Goal: Task Accomplishment & Management: Use online tool/utility

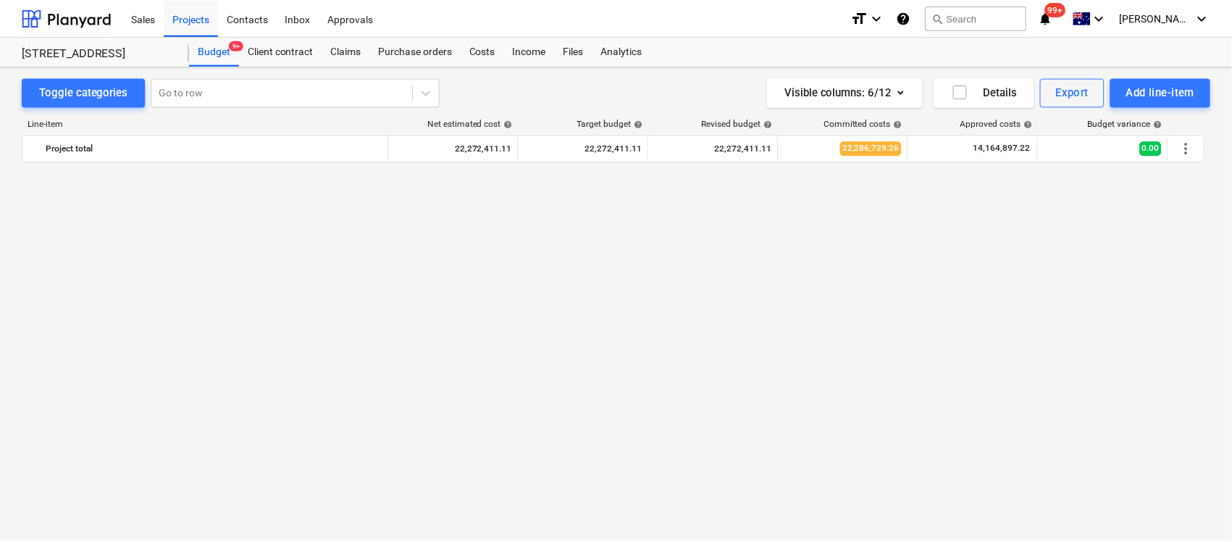
scroll to position [1624, 0]
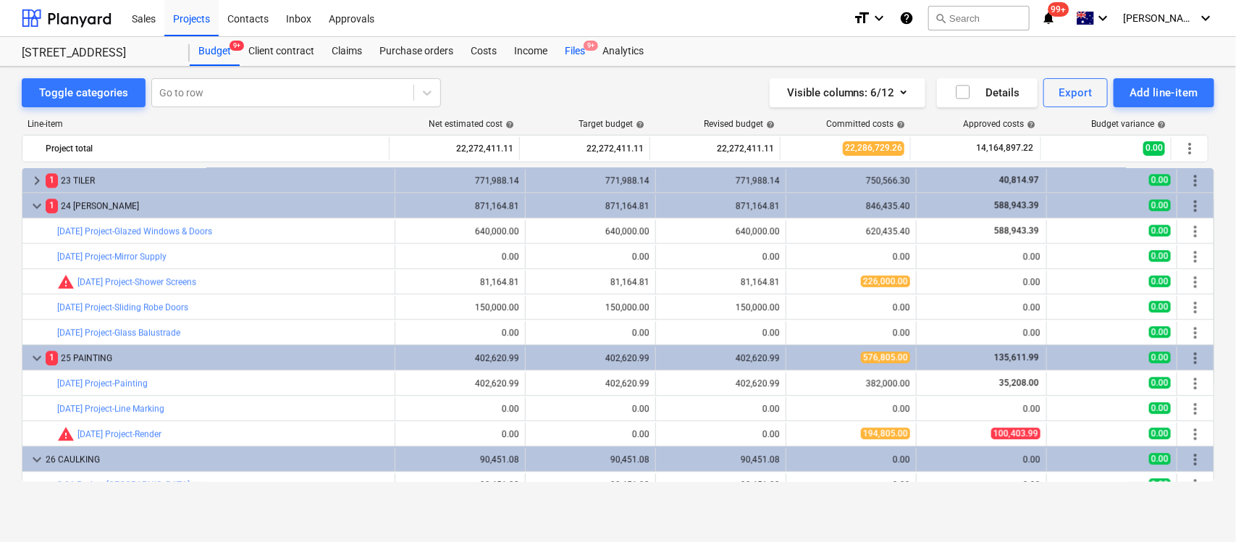
click at [563, 53] on div "Files 9+" at bounding box center [575, 51] width 38 height 29
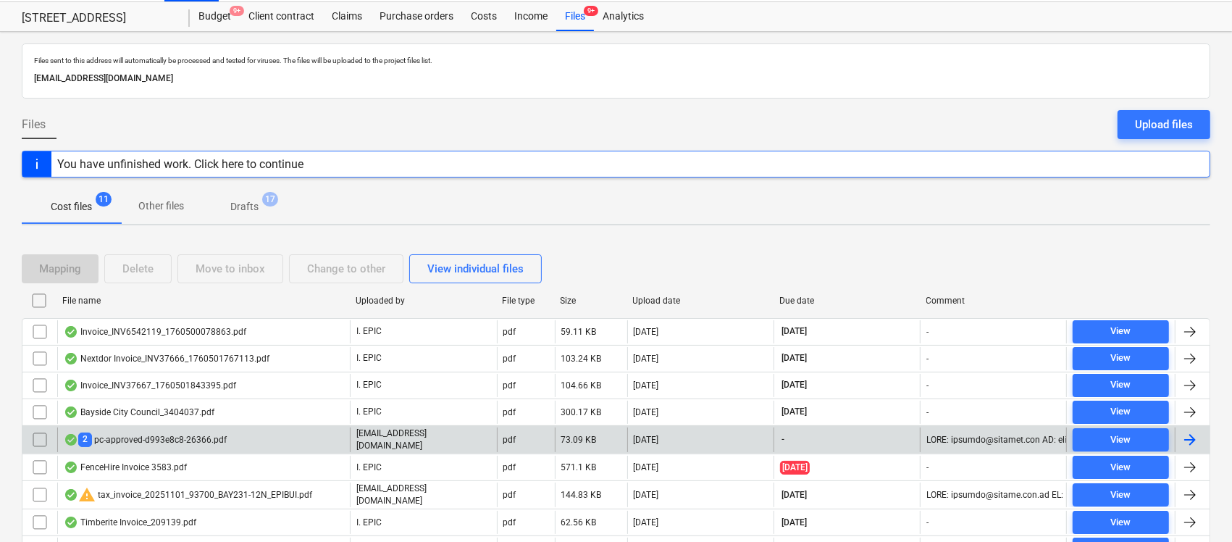
scroll to position [91, 0]
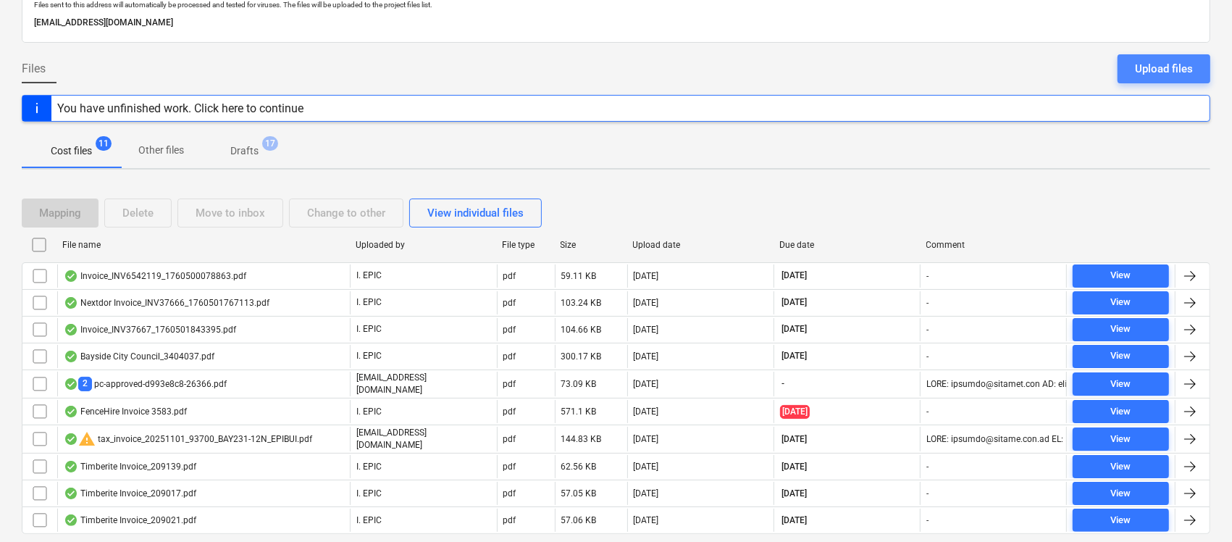
click at [1149, 77] on div "Upload files" at bounding box center [1164, 68] width 58 height 19
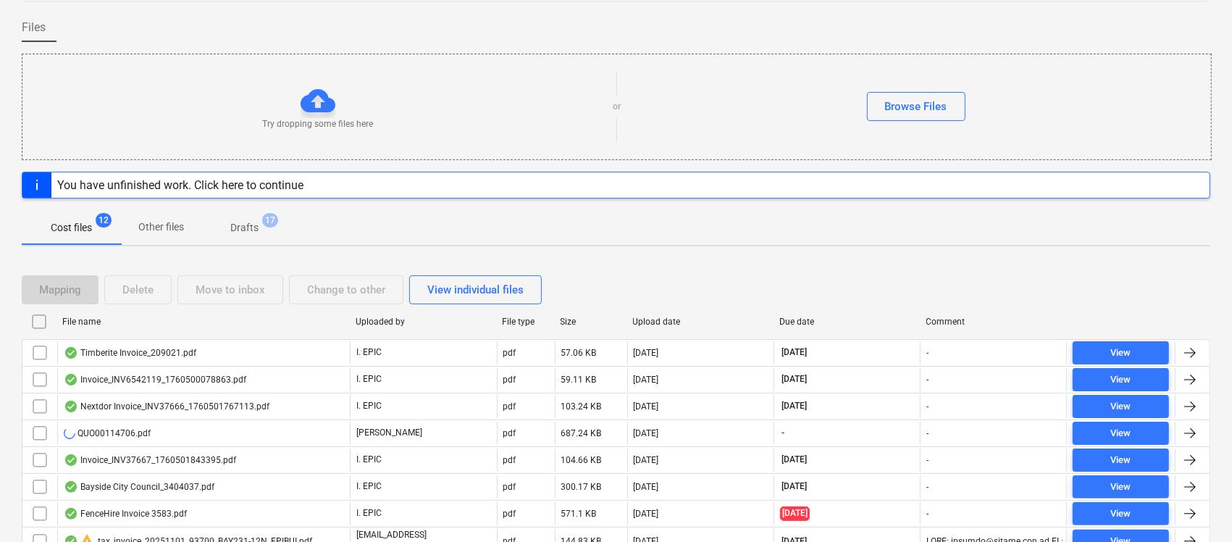
scroll to position [279, 0]
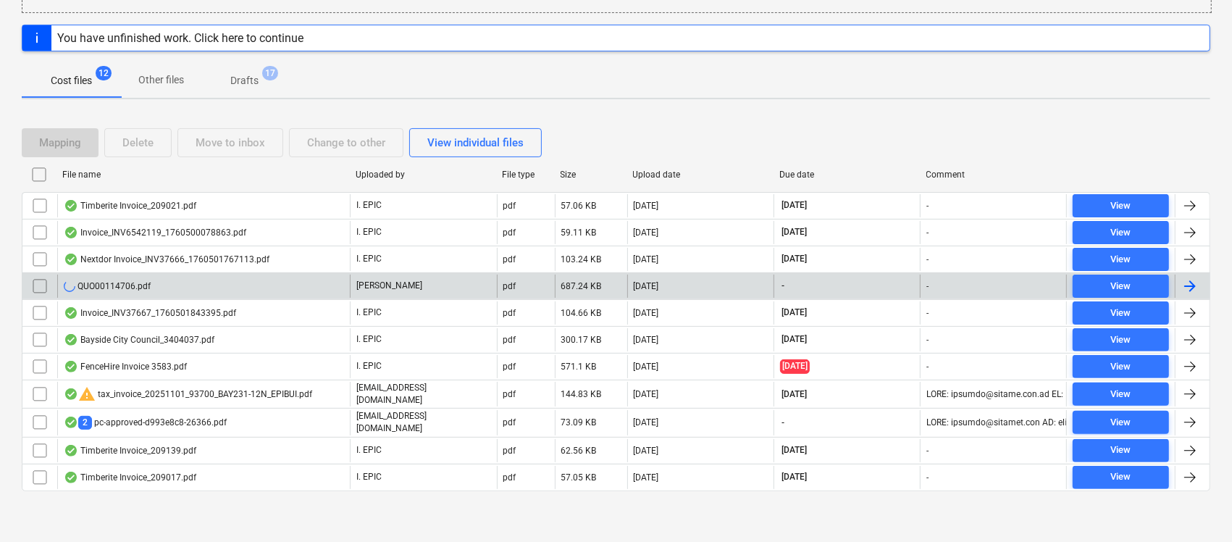
click at [211, 293] on div "QUO00114706.pdf" at bounding box center [203, 285] width 293 height 23
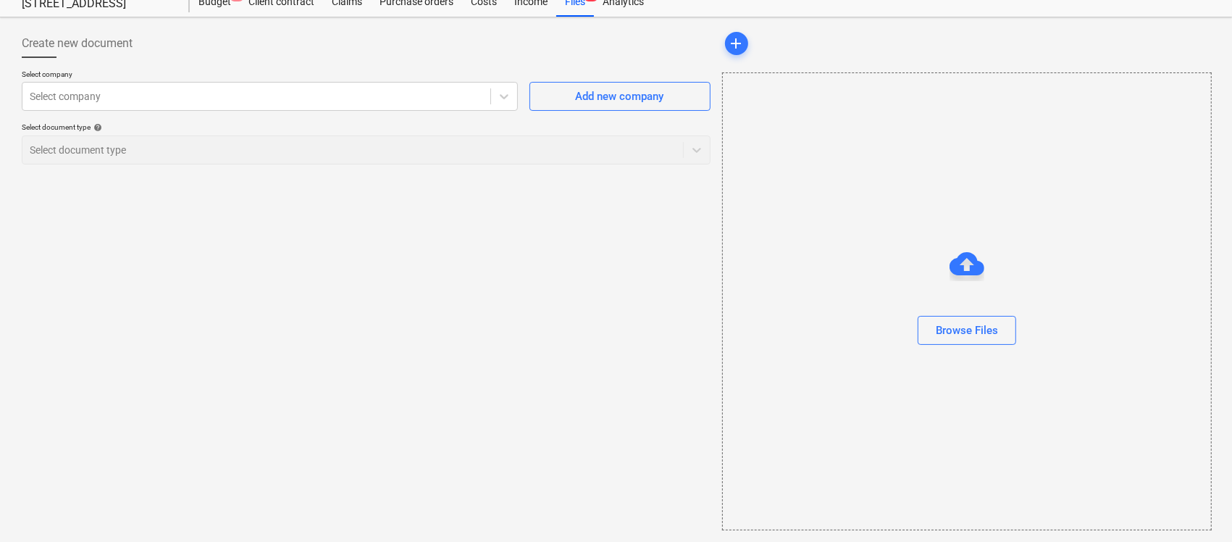
scroll to position [49, 0]
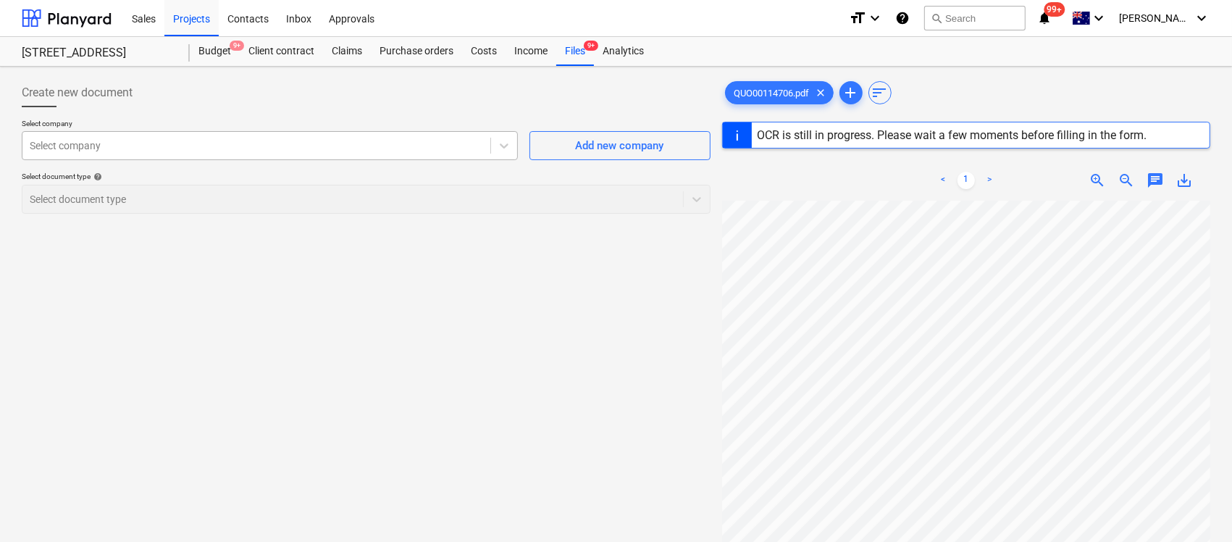
click at [353, 143] on div at bounding box center [256, 145] width 453 height 14
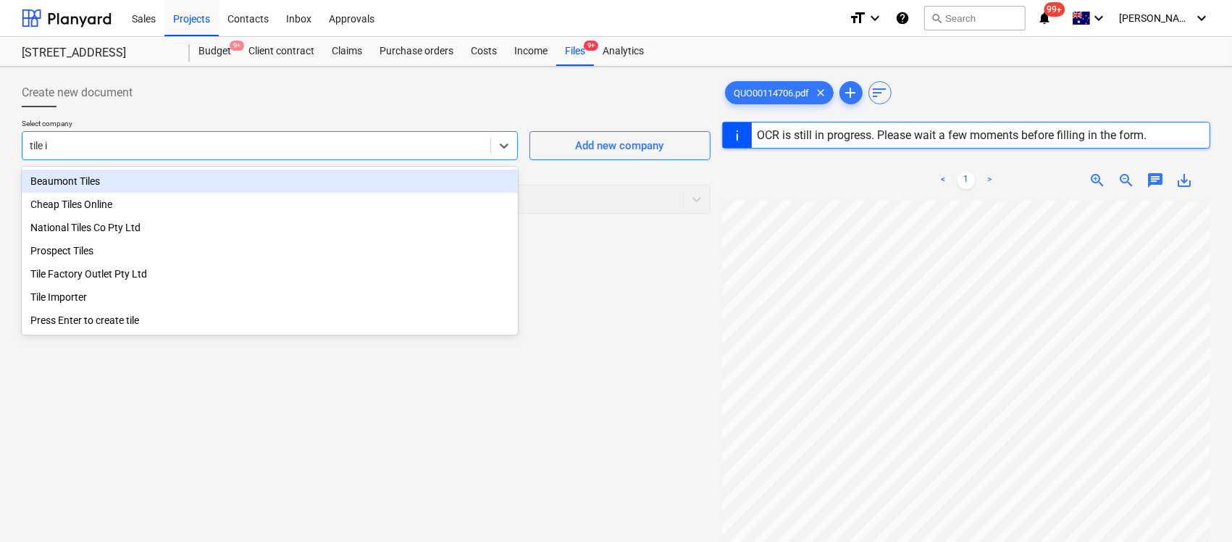
type input "tile im"
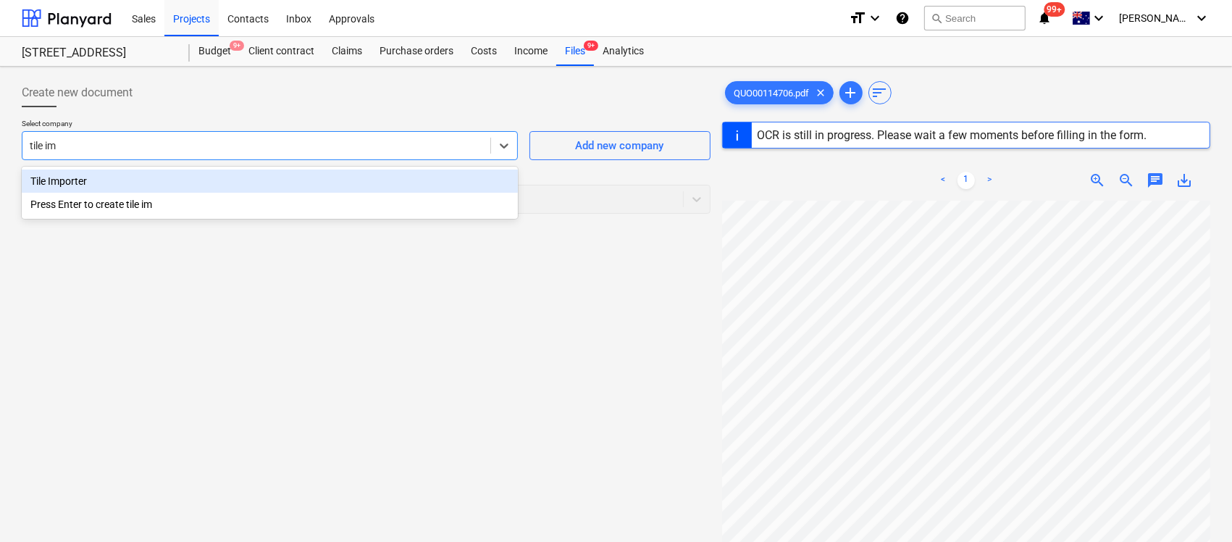
click at [306, 172] on div "Tile Importer" at bounding box center [270, 180] width 496 height 23
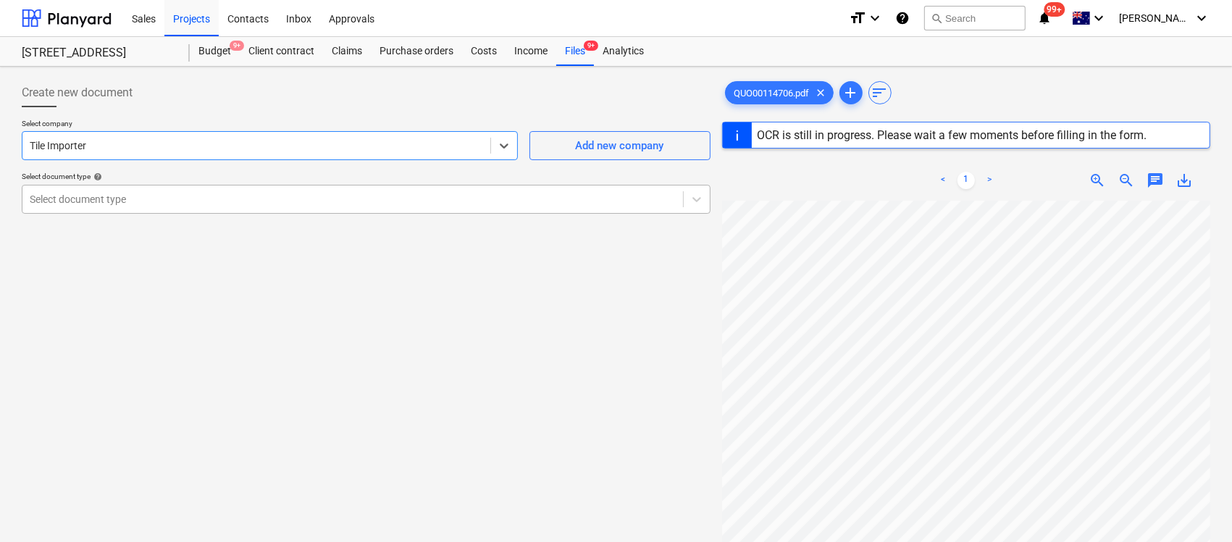
click at [291, 211] on div "Select document type" at bounding box center [366, 199] width 689 height 29
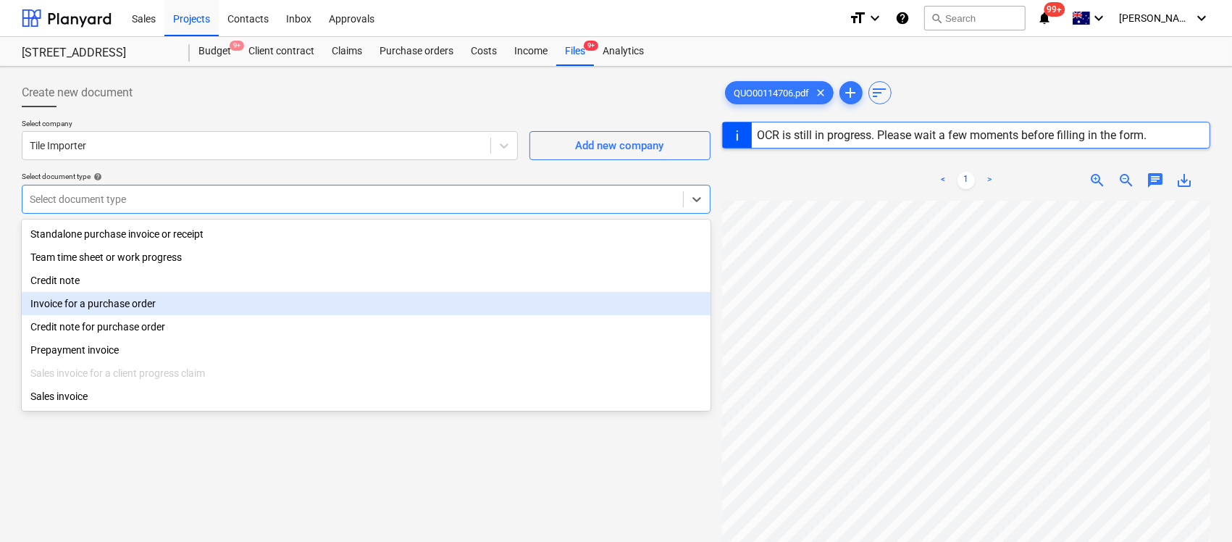
click at [192, 308] on div "Invoice for a purchase order" at bounding box center [366, 303] width 689 height 23
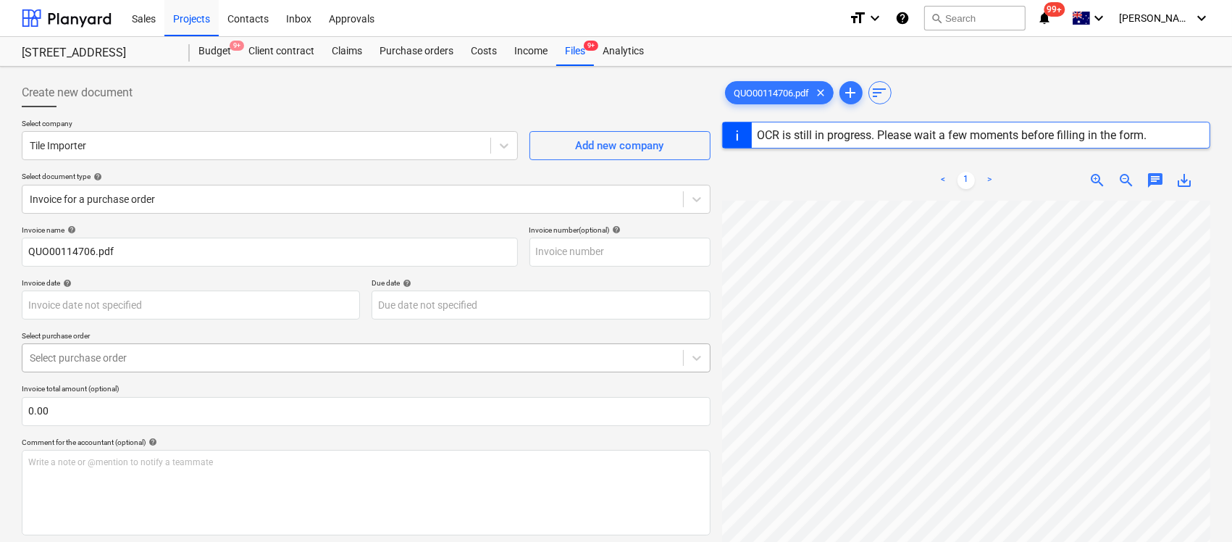
drag, startPoint x: 205, startPoint y: 327, endPoint x: 204, endPoint y: 345, distance: 18.8
click at [205, 330] on div "Invoice name help QUO00114706.pdf Invoice number (optional) help Invoice date h…" at bounding box center [366, 414] width 689 height 379
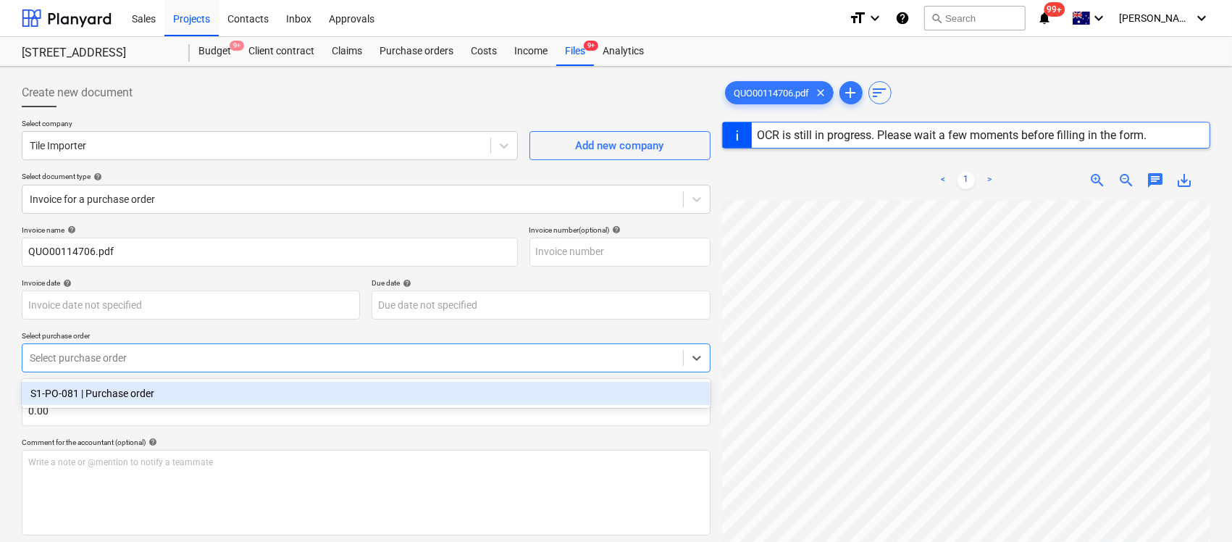
click at [205, 348] on div "Select purchase order" at bounding box center [352, 358] width 660 height 20
click at [187, 388] on div "S1-PO-081 | Purchase order" at bounding box center [366, 393] width 689 height 23
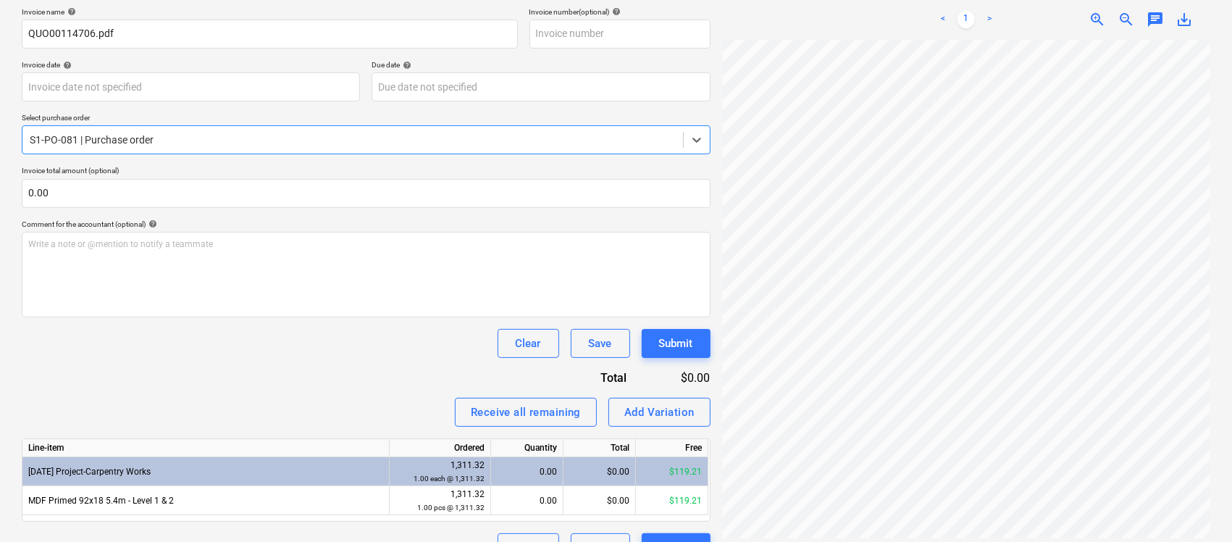
scroll to position [250, 0]
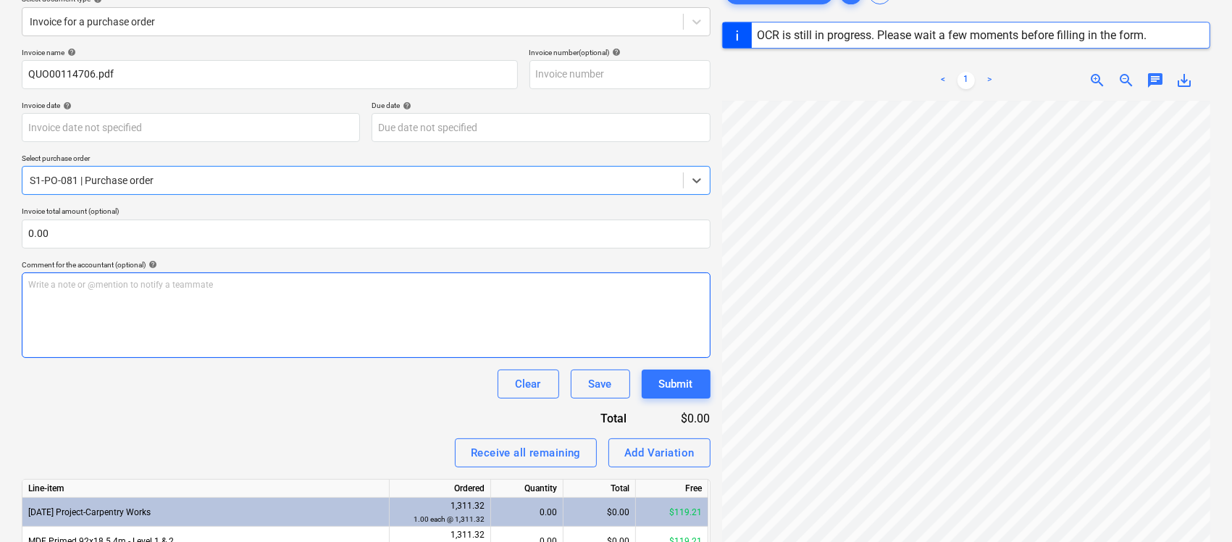
type input "00114706"
type input "[DATE]"
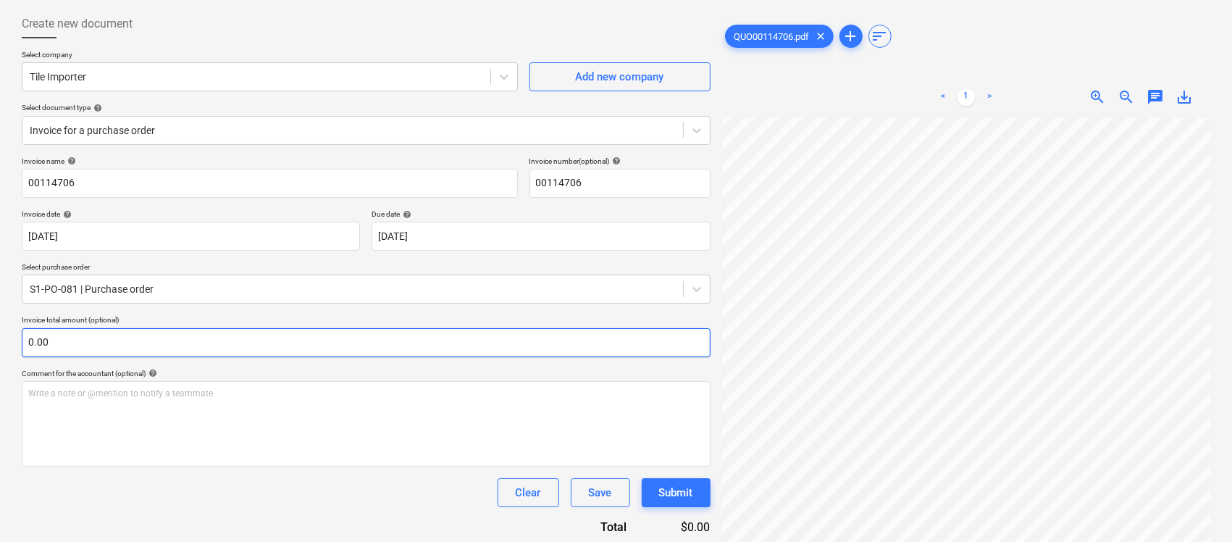
scroll to position [270, 56]
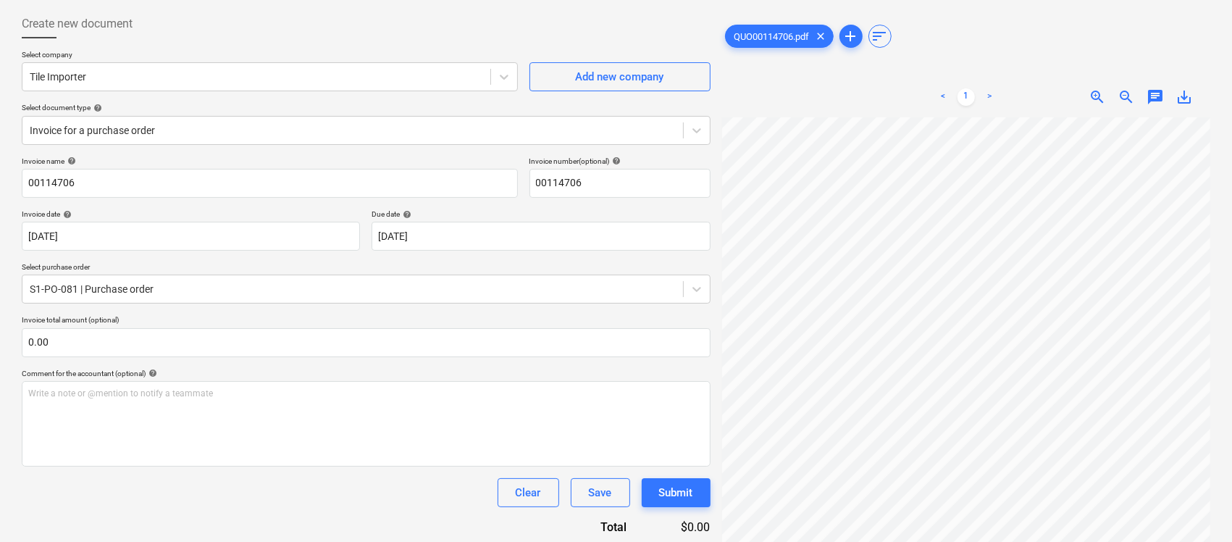
click at [232, 505] on div "Clear Save Submit" at bounding box center [366, 492] width 689 height 29
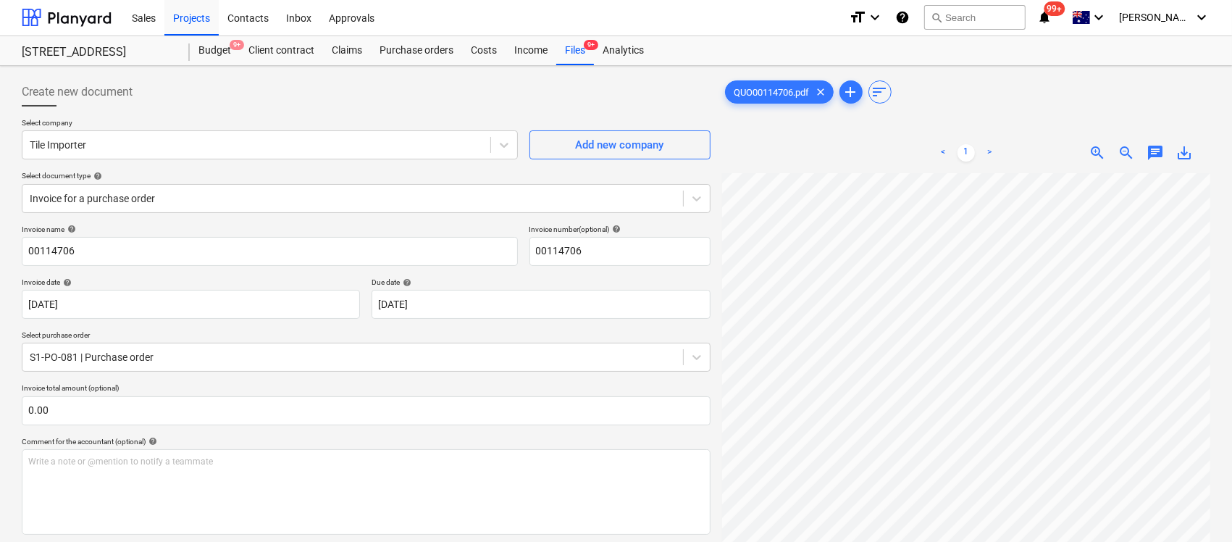
scroll to position [0, 0]
click at [396, 51] on div "Purchase orders" at bounding box center [416, 51] width 91 height 29
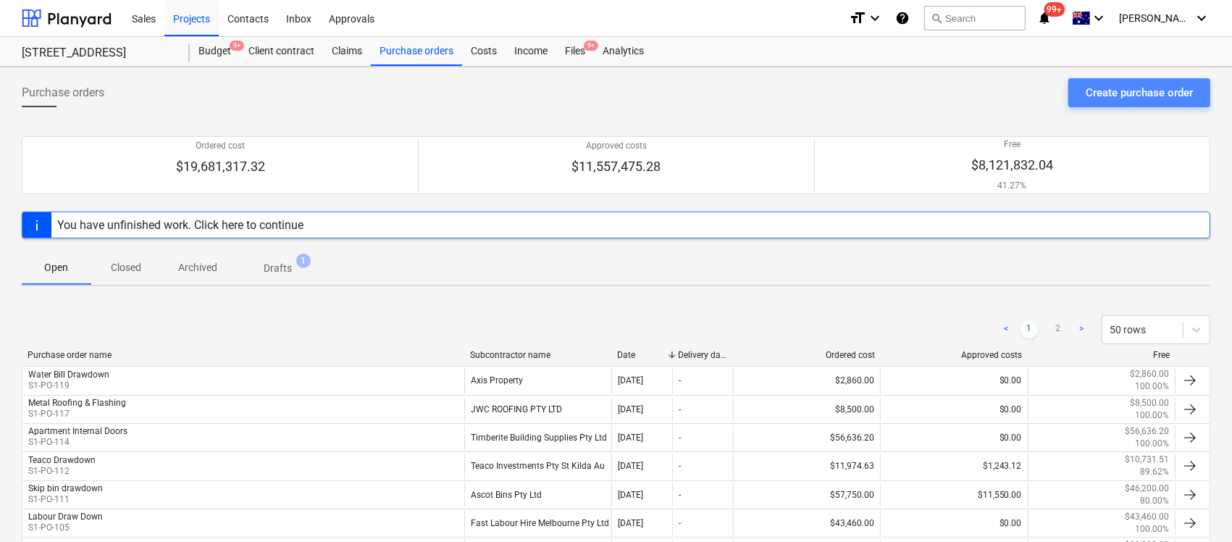
click at [1117, 98] on div "Create purchase order" at bounding box center [1139, 92] width 107 height 19
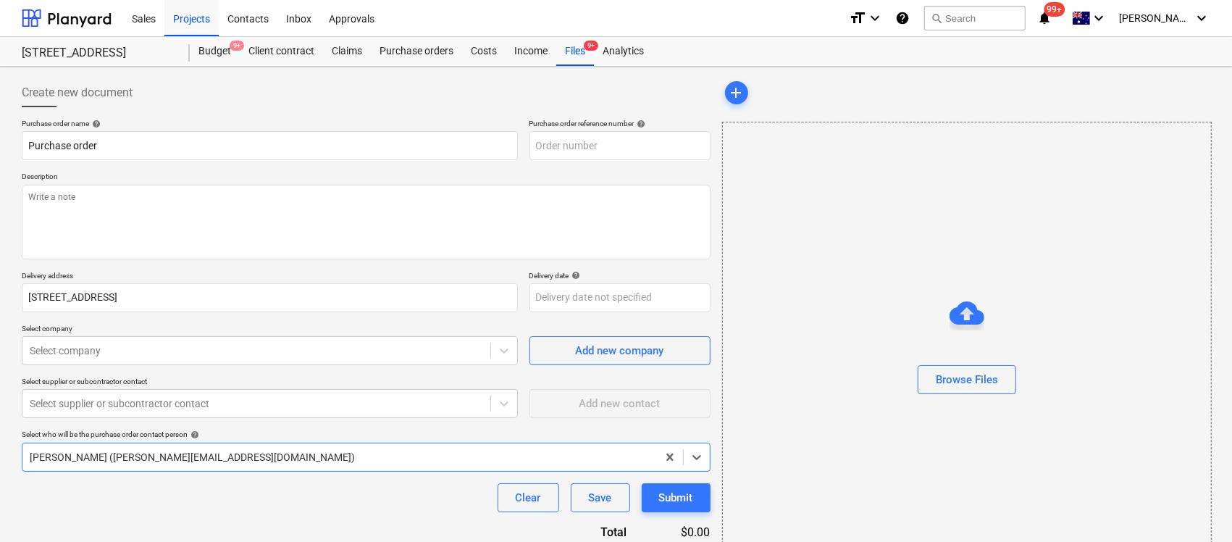
type textarea "x"
type input "S1-PO-121"
type textarea "x"
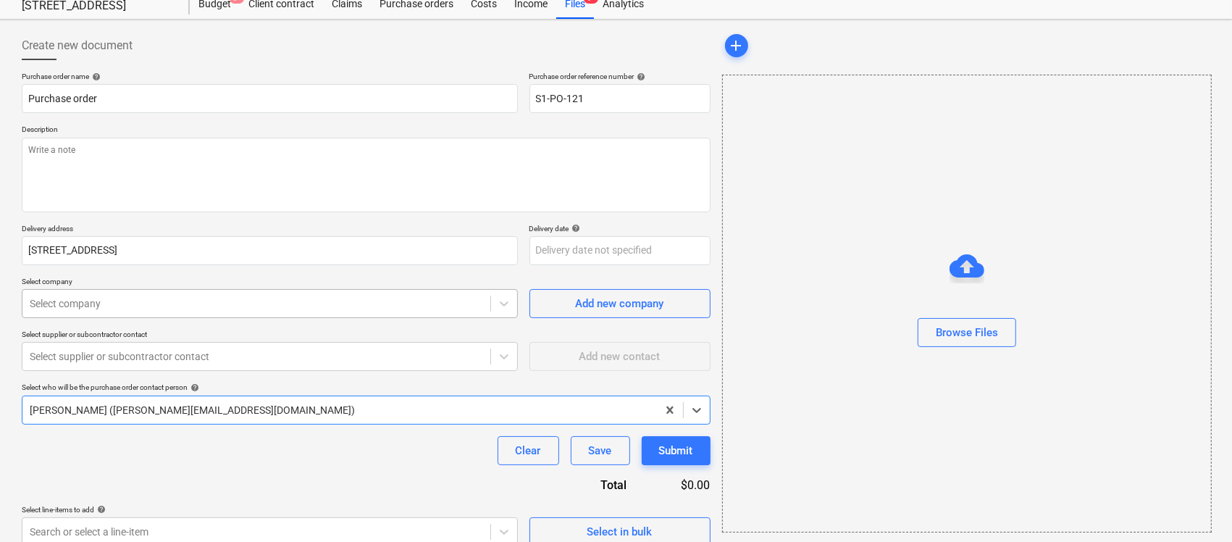
click at [109, 350] on body "Sales Projects Contacts Inbox Approvals format_size keyboard_arrow_down help se…" at bounding box center [616, 224] width 1232 height 542
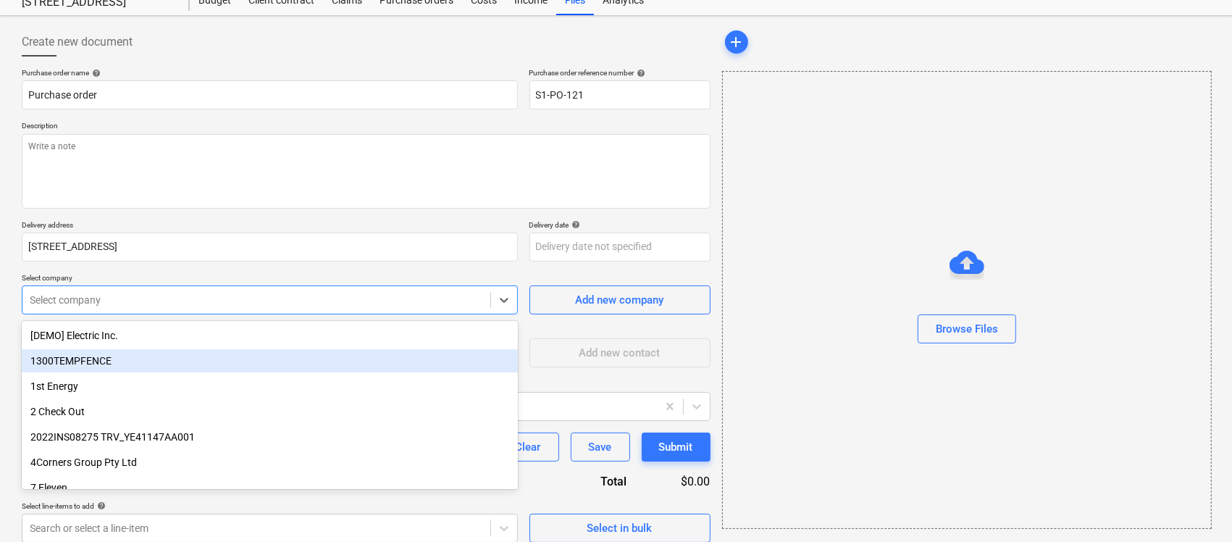
scroll to position [56, 0]
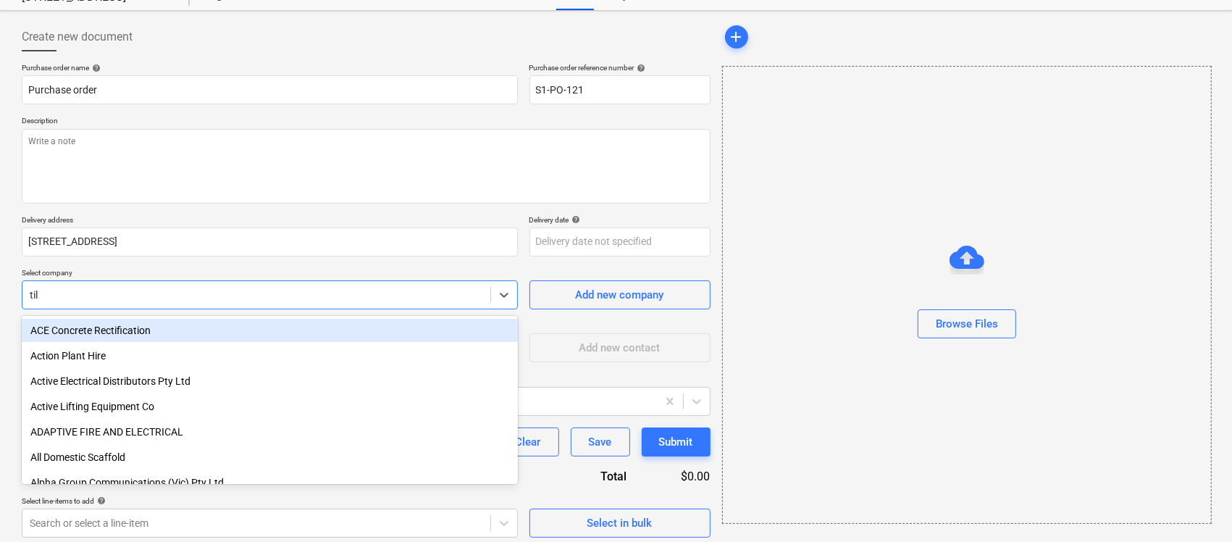
type input "tile"
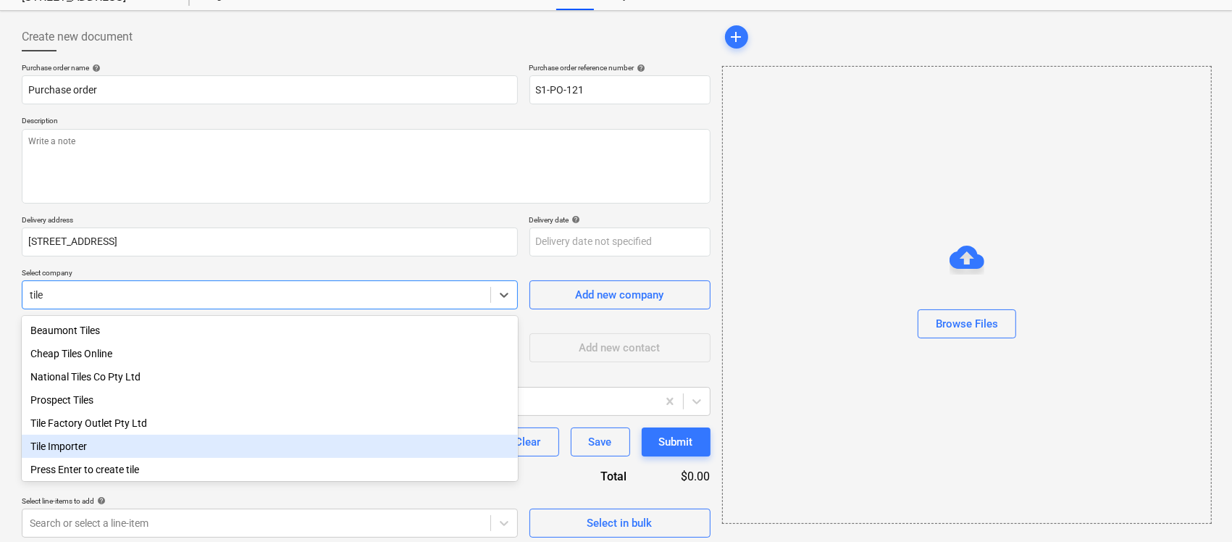
click at [133, 446] on div "Tile Importer" at bounding box center [270, 446] width 496 height 23
type textarea "x"
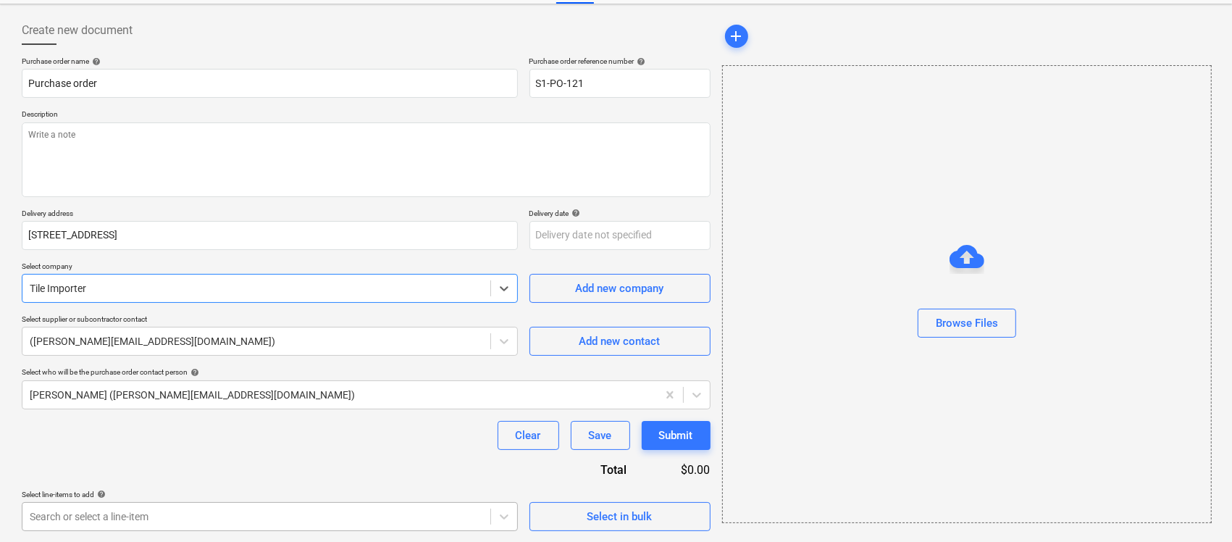
type textarea "x"
click at [167, 479] on body "Sales Projects Contacts Inbox Approvals format_size keyboard_arrow_down help se…" at bounding box center [616, 209] width 1232 height 542
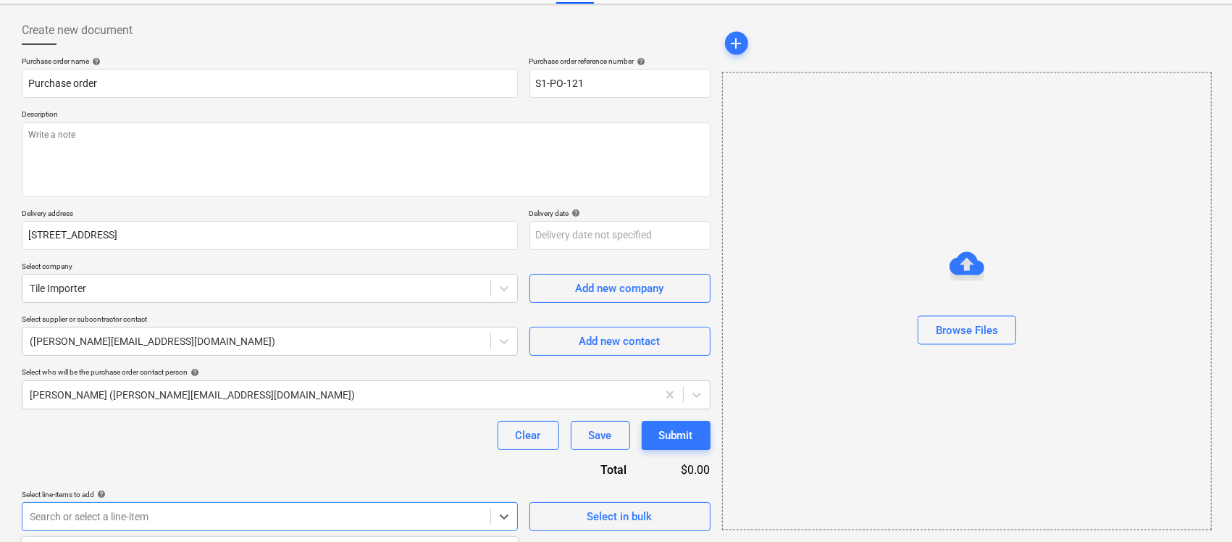
scroll to position [277, 0]
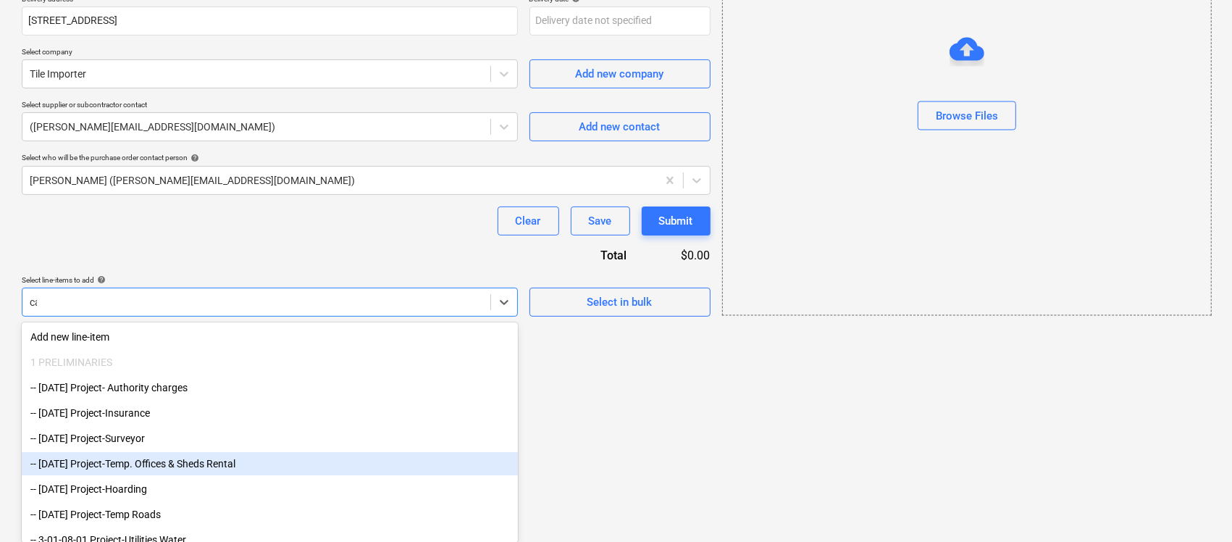
type input "car"
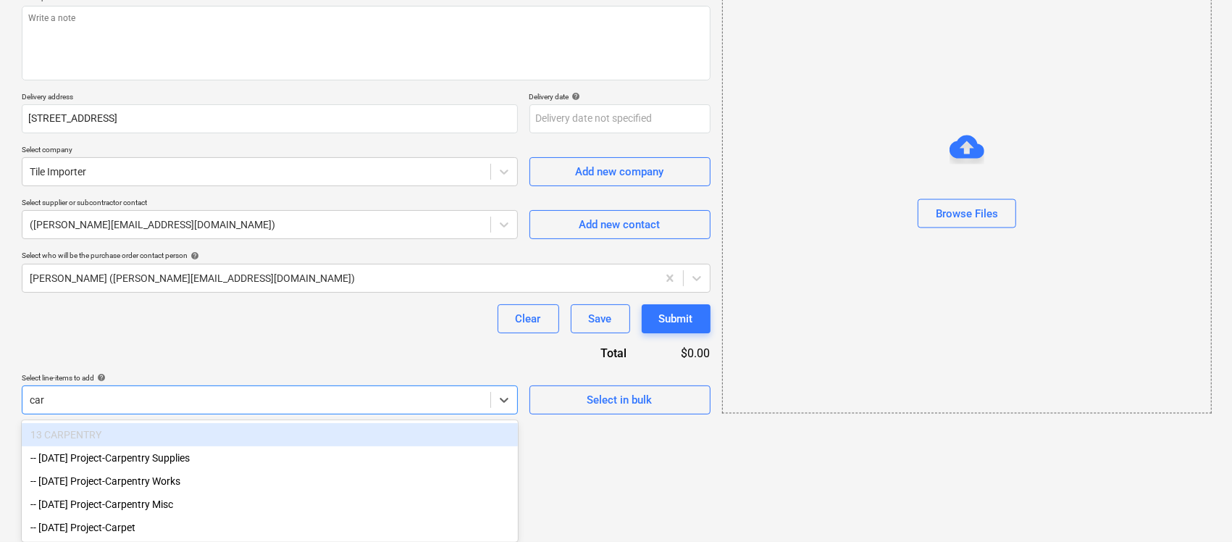
scroll to position [183, 0]
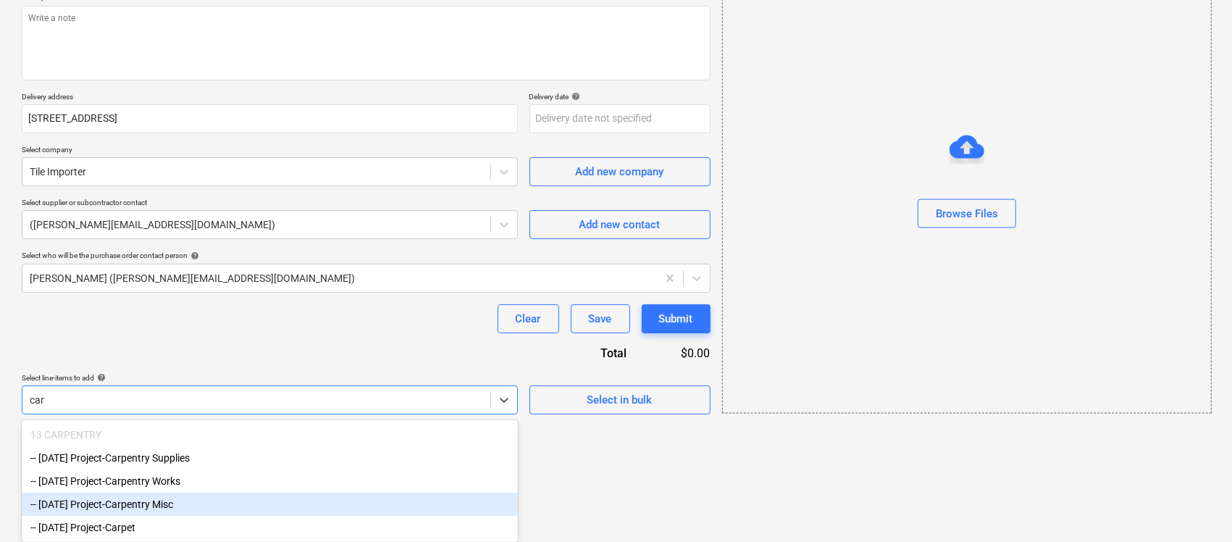
click at [186, 505] on div "-- [DATE] Project-Carpentry Misc" at bounding box center [270, 503] width 496 height 23
type textarea "x"
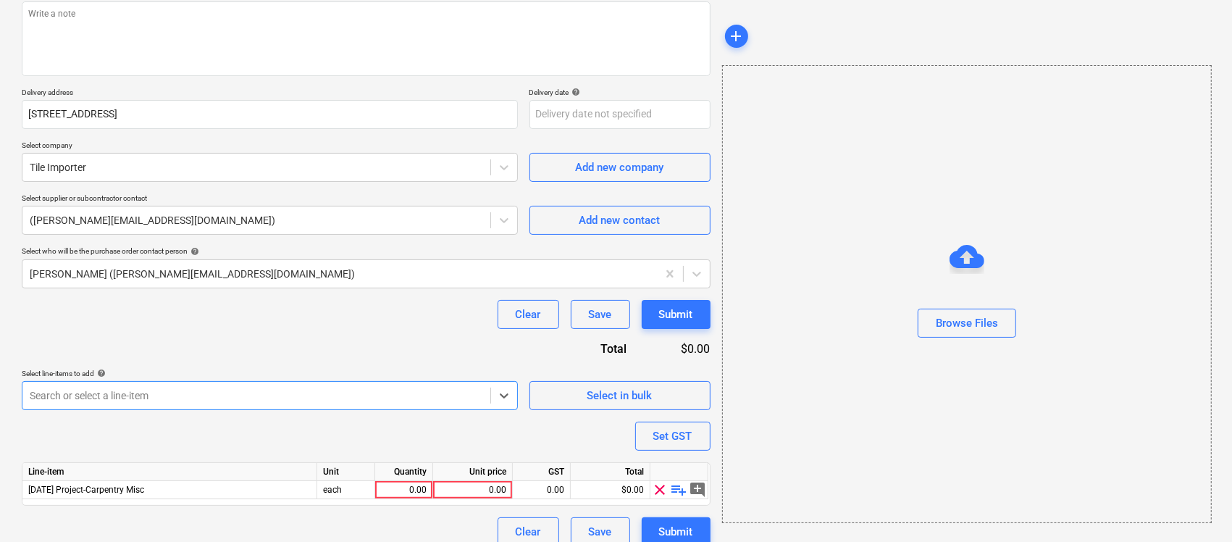
scroll to position [199, 0]
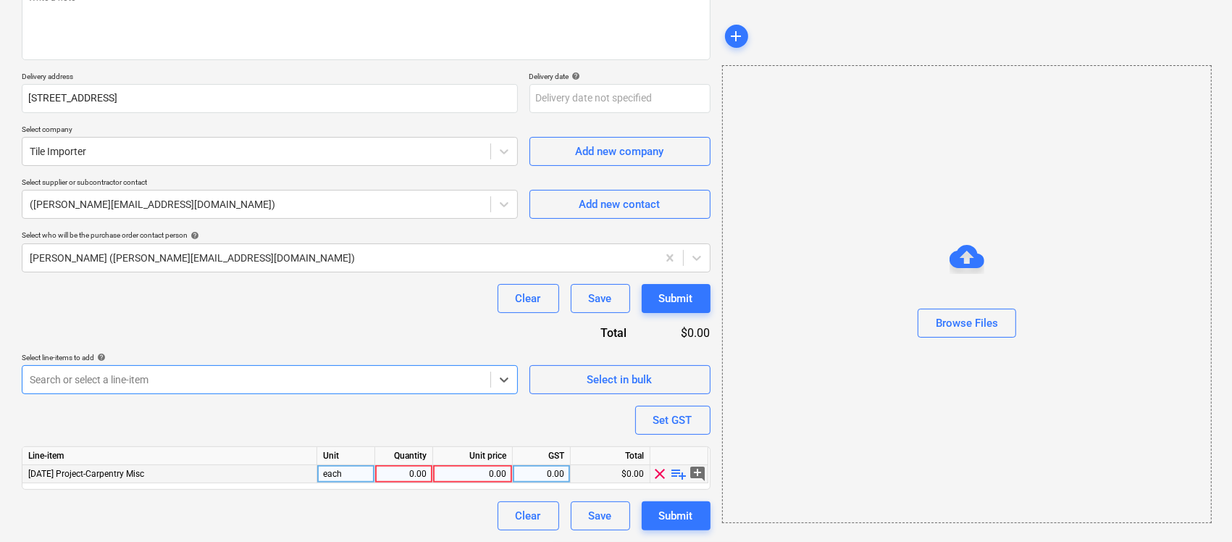
type textarea "x"
click at [125, 477] on span "[DATE] Project-Carpentry Misc" at bounding box center [86, 474] width 116 height 10
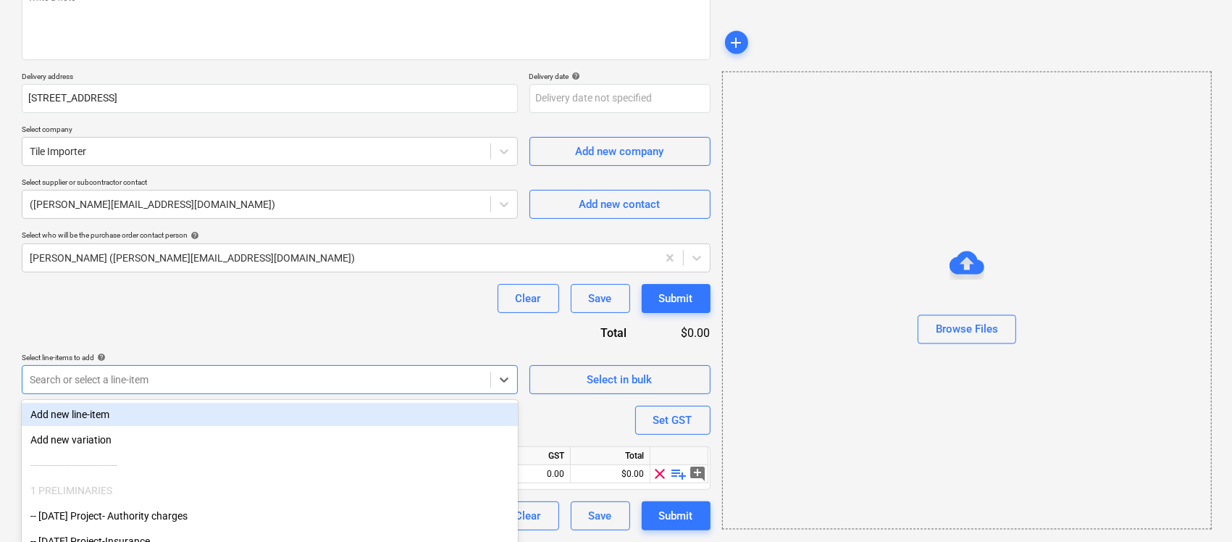
scroll to position [277, 0]
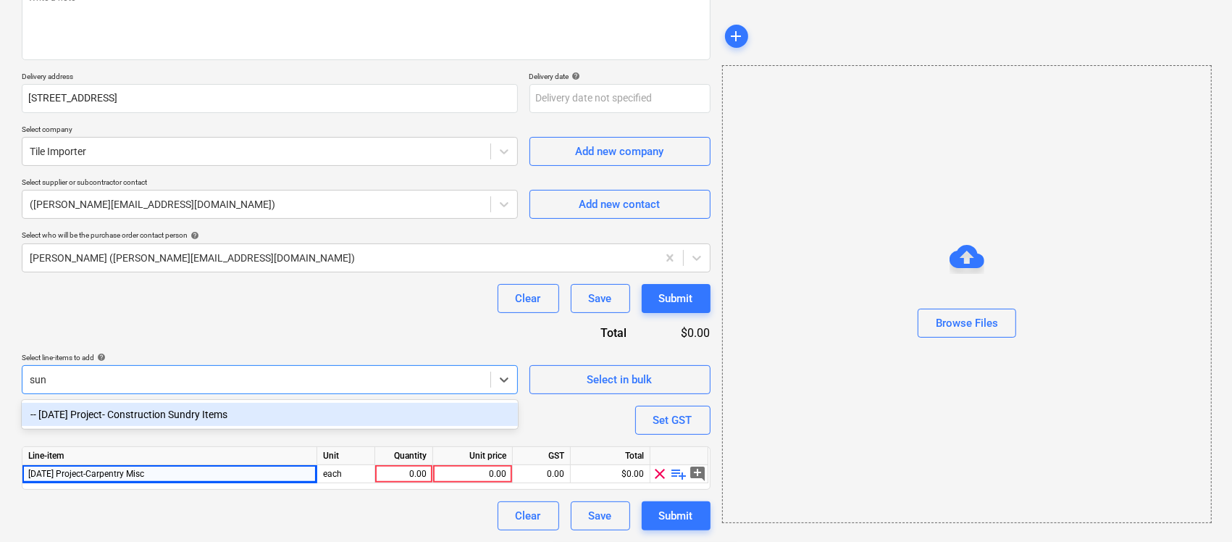
scroll to position [199, 0]
type input "[PERSON_NAME]"
click at [269, 410] on div "-- [DATE] Project- Construction Sundry Items" at bounding box center [270, 414] width 496 height 23
type textarea "x"
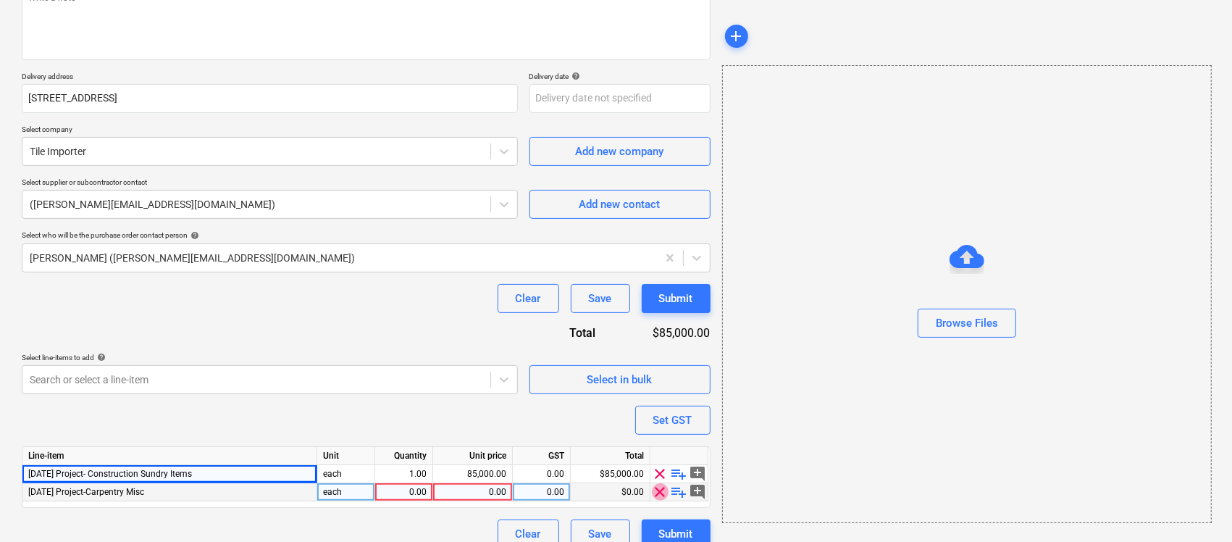
click at [660, 490] on span "clear" at bounding box center [660, 491] width 17 height 17
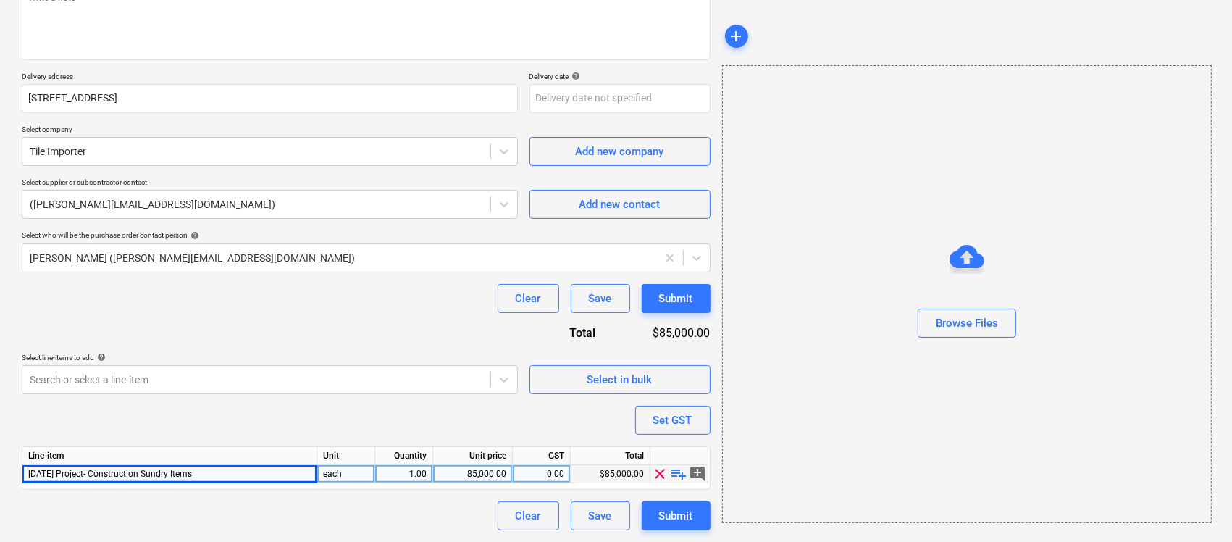
click at [677, 475] on span "playlist_add" at bounding box center [679, 473] width 17 height 17
type textarea "x"
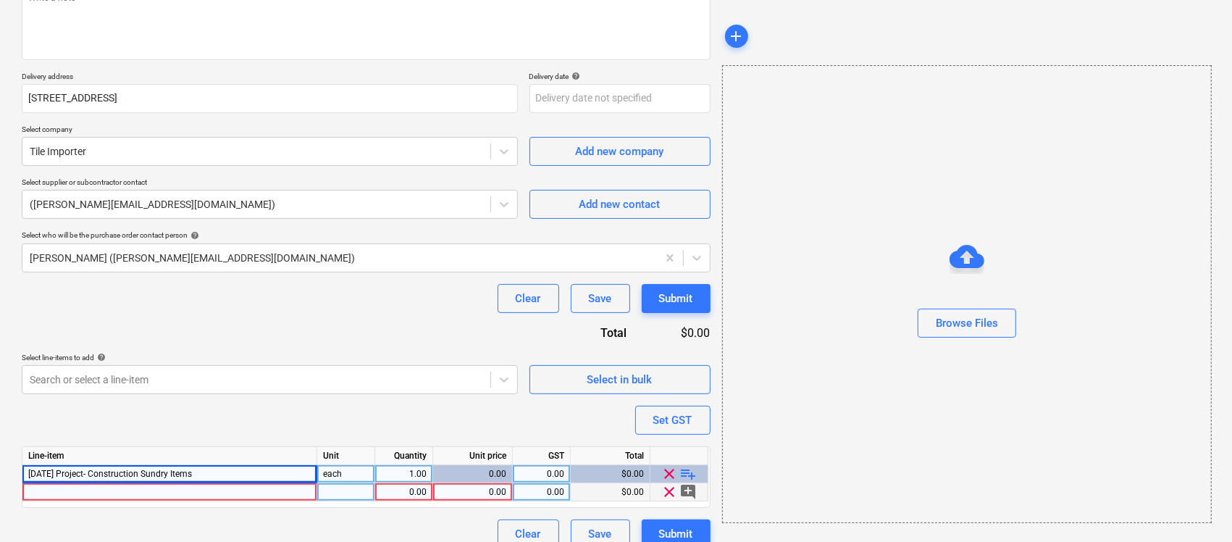
click at [455, 497] on div "0.00" at bounding box center [472, 492] width 67 height 18
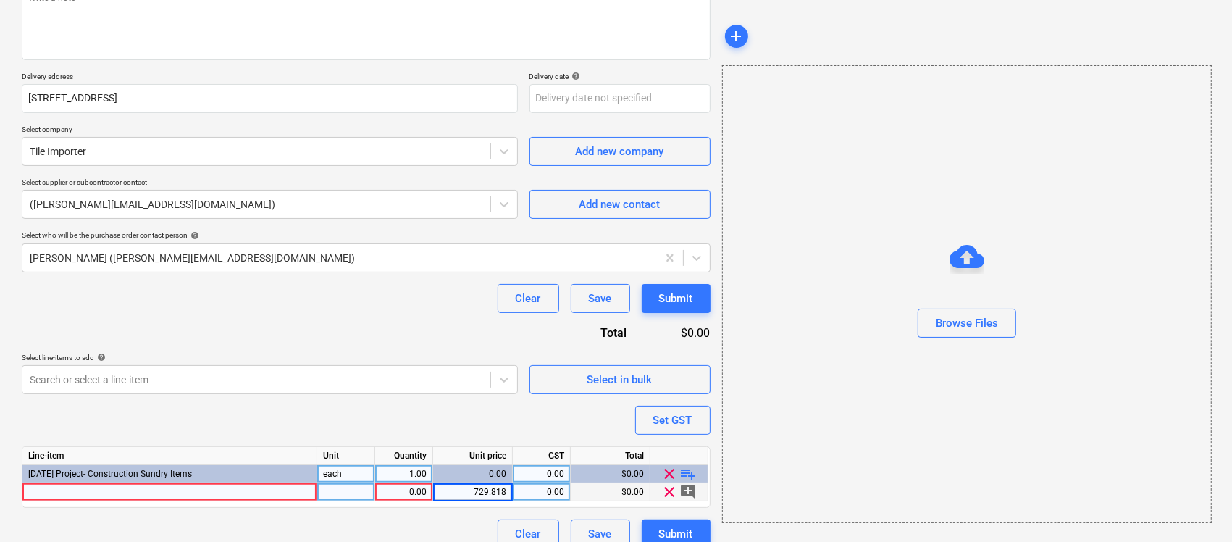
drag, startPoint x: 498, startPoint y: 490, endPoint x: 551, endPoint y: 494, distance: 53.7
click at [0, 0] on div "0.00 729.818 0.00 $0.00 clear add_comment" at bounding box center [0, 0] width 0 height 0
type input "729.89"
type textarea "x"
click at [392, 495] on div "0.00" at bounding box center [404, 492] width 46 height 18
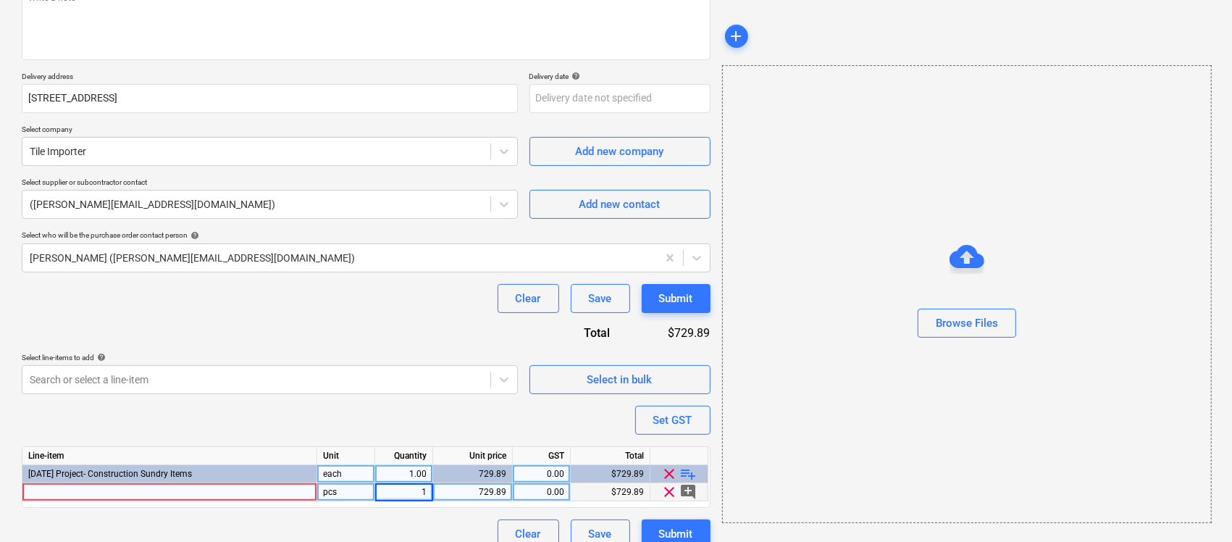
click at [232, 482] on div "[DATE] Project- Construction Sundry Items" at bounding box center [169, 474] width 295 height 18
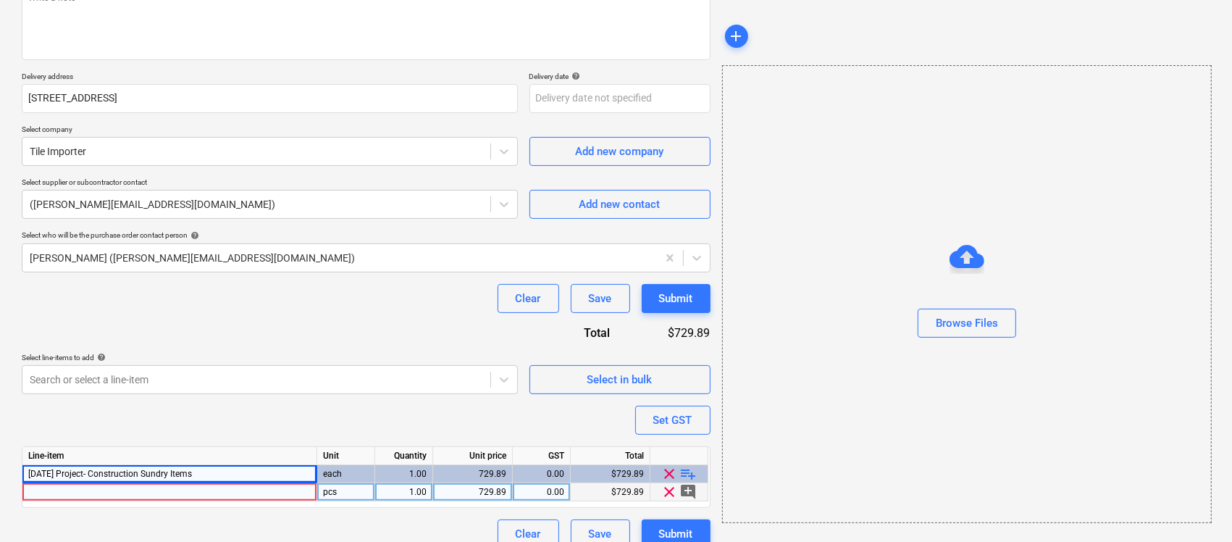
click at [240, 496] on div at bounding box center [169, 492] width 295 height 18
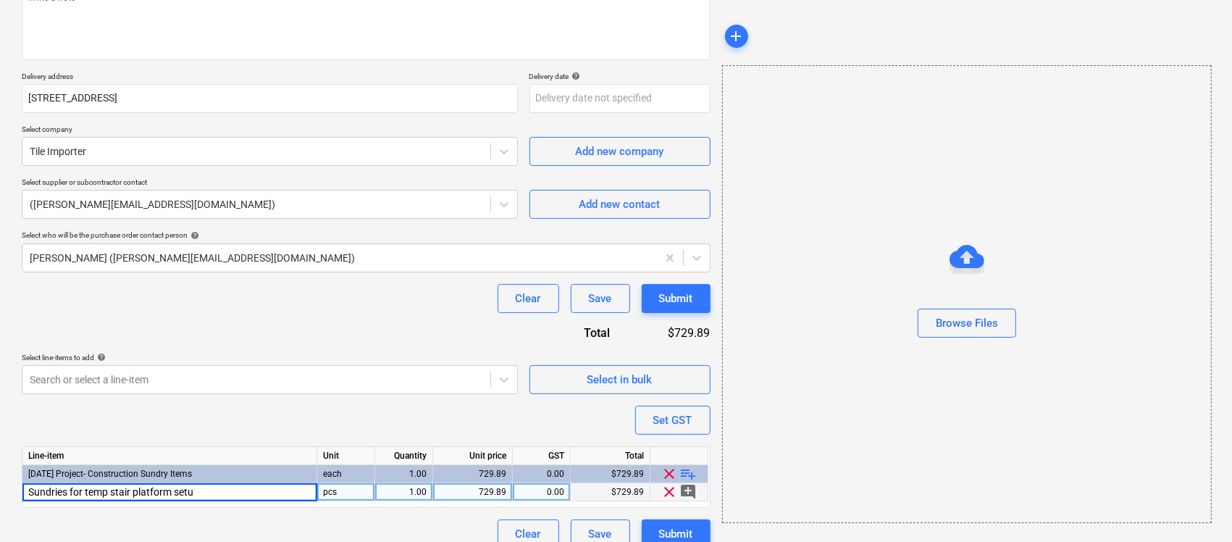
type input "Sundries for temp stair platform setup"
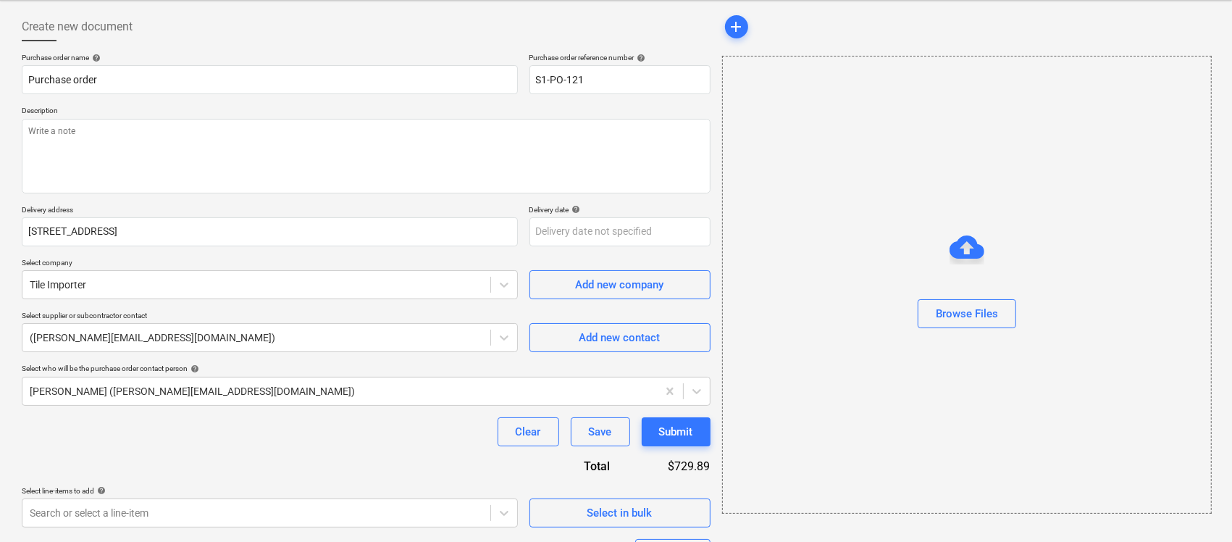
scroll to position [217, 0]
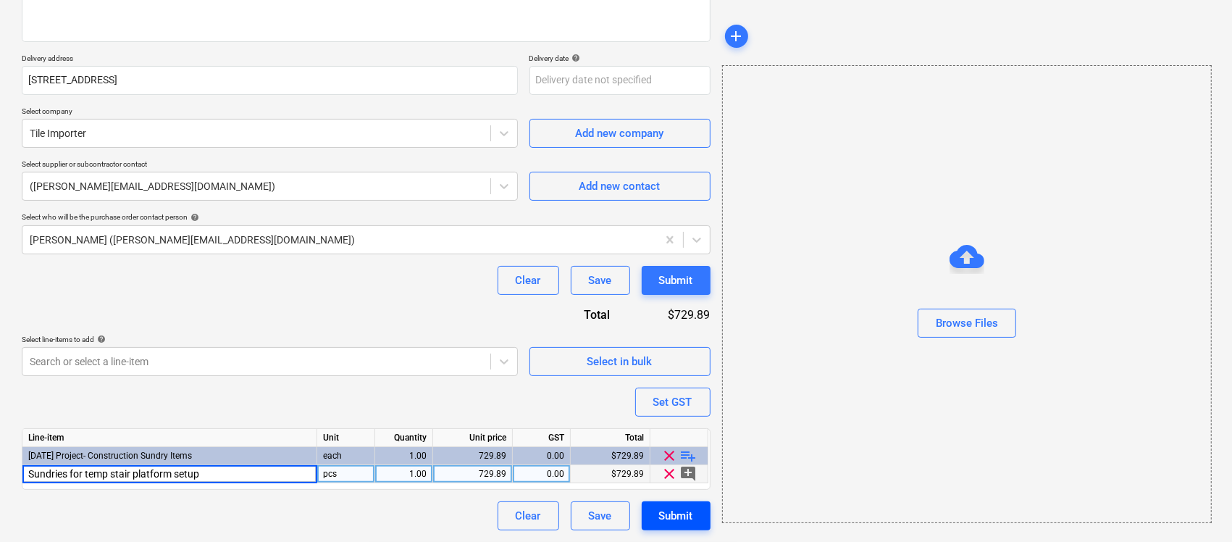
click at [659, 513] on div "Submit" at bounding box center [676, 515] width 34 height 19
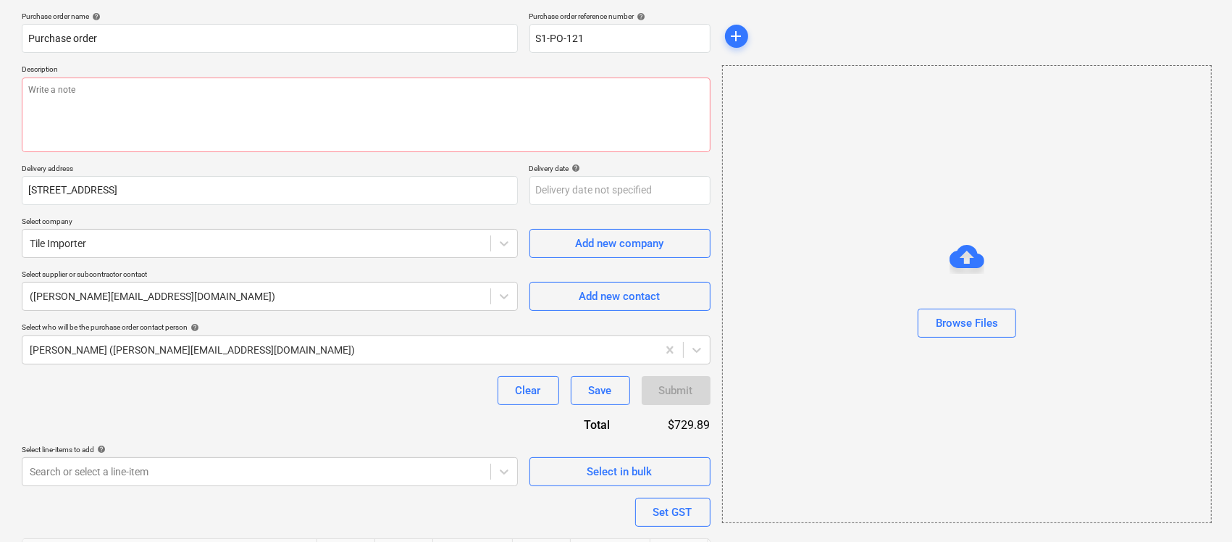
scroll to position [36, 0]
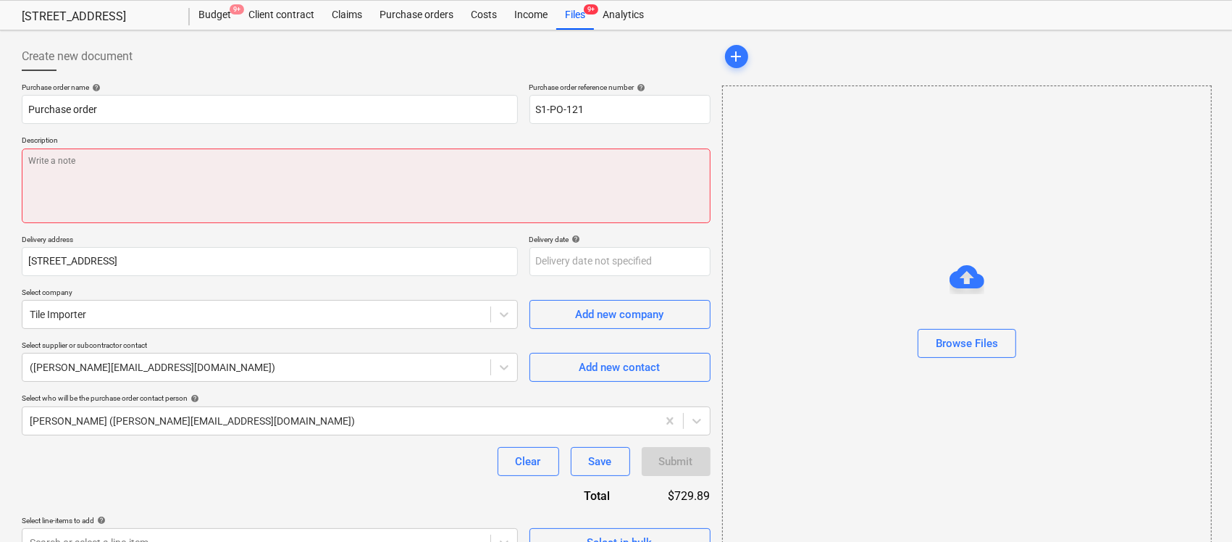
click at [206, 196] on textarea at bounding box center [366, 185] width 689 height 75
type textarea "x"
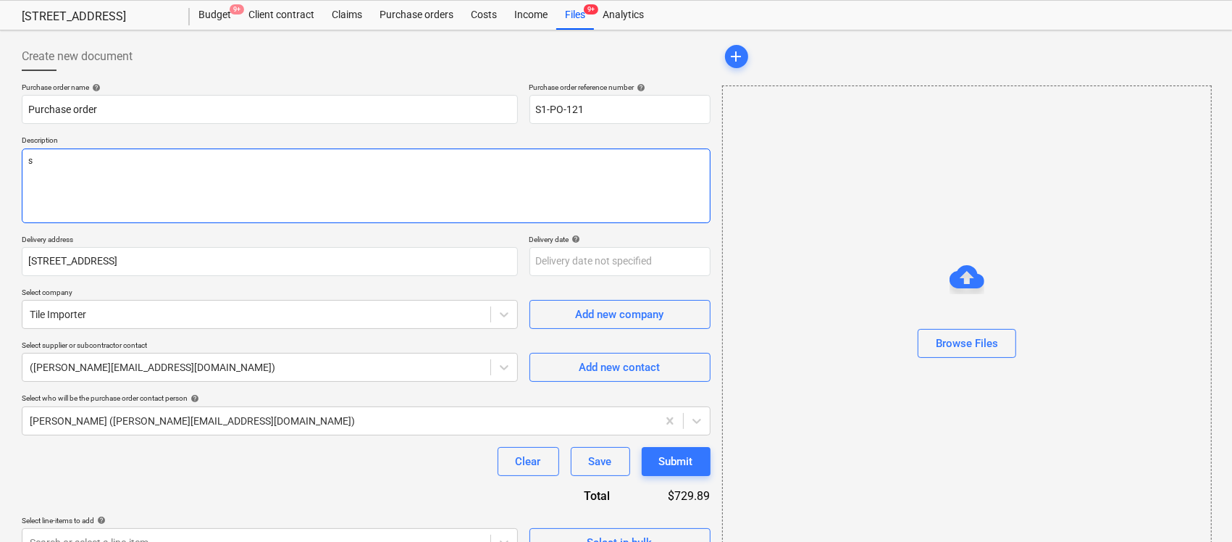
type textarea "su"
type textarea "x"
type textarea "sud"
type textarea "x"
type textarea "sudn"
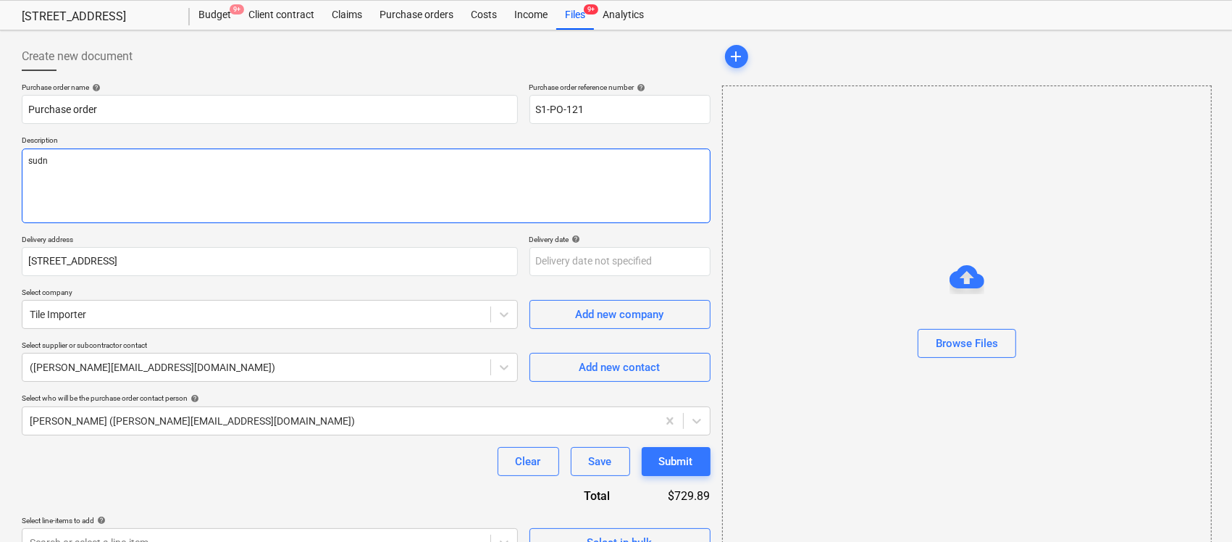
type textarea "x"
type textarea "sudnr"
type textarea "x"
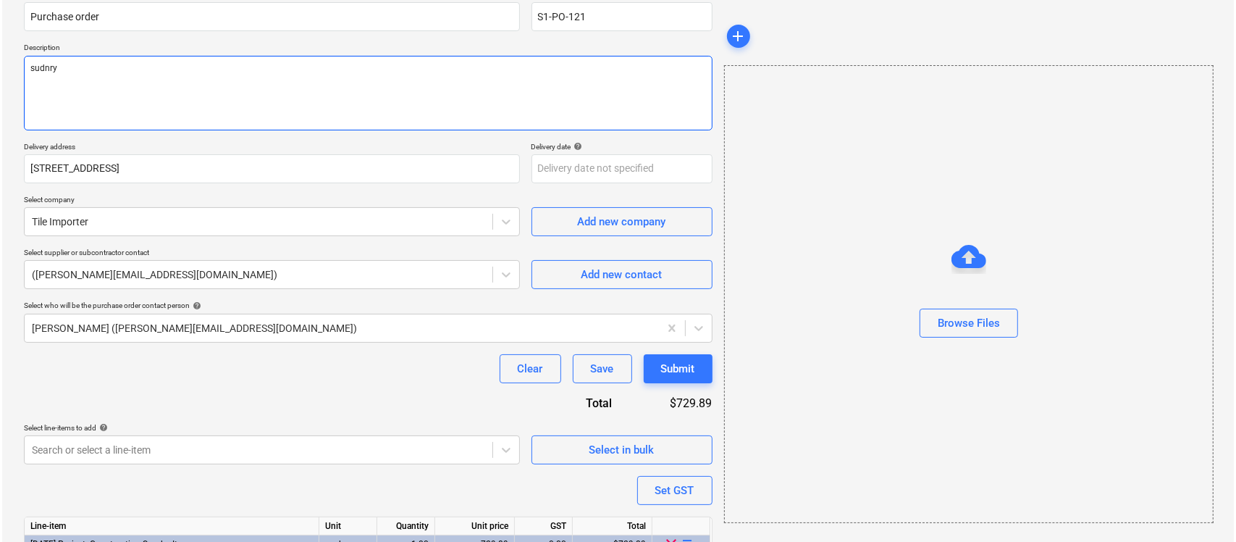
scroll to position [217, 0]
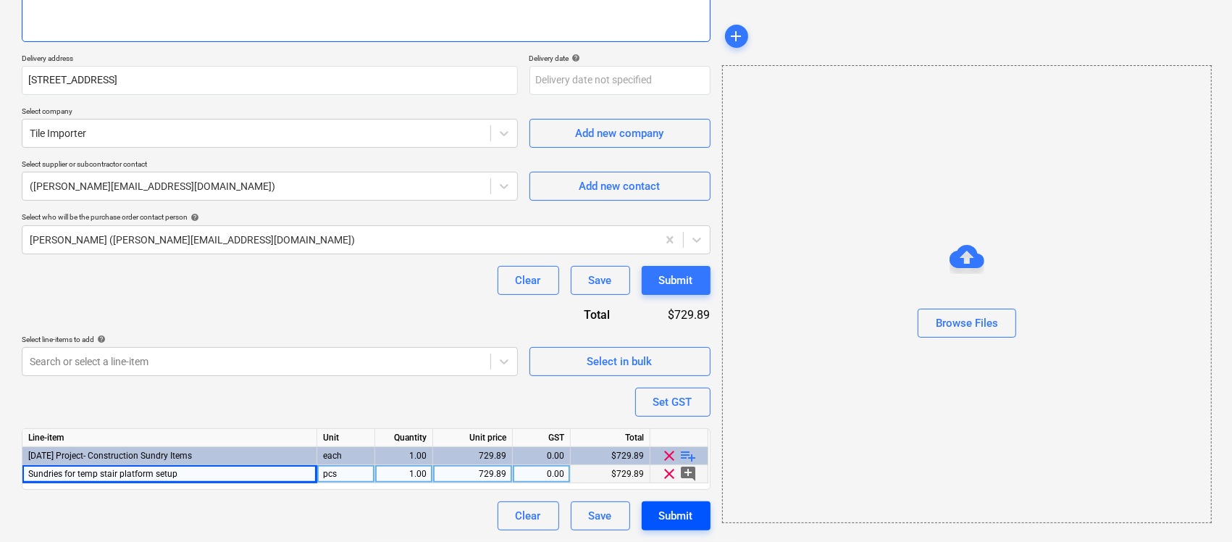
type textarea "sudnry"
click at [689, 508] on div "Submit" at bounding box center [676, 515] width 34 height 19
type textarea "x"
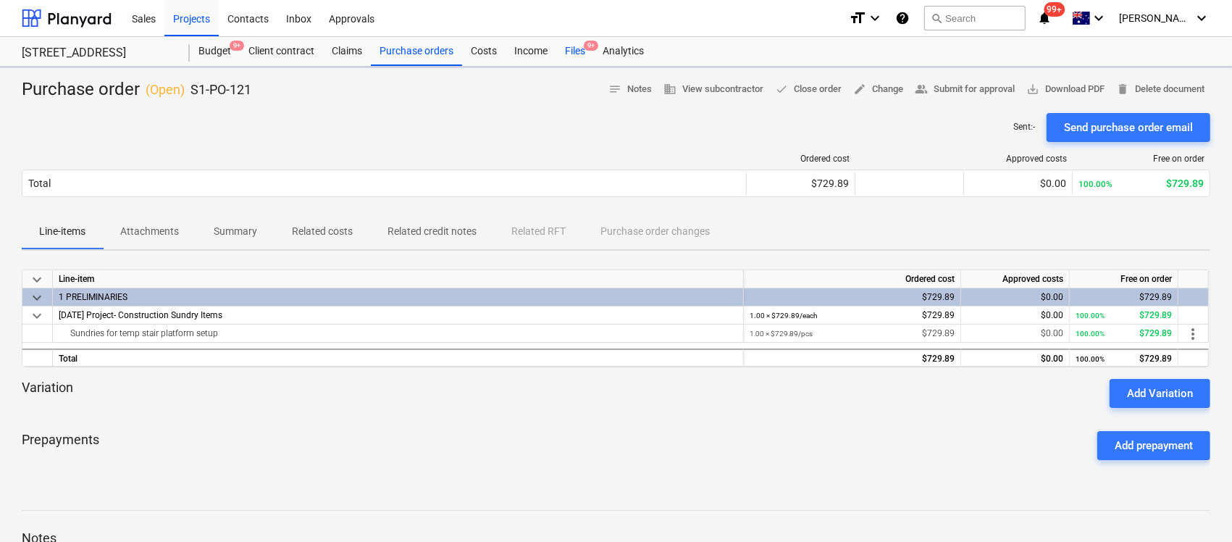
click at [572, 53] on div "Files 9+" at bounding box center [575, 51] width 38 height 29
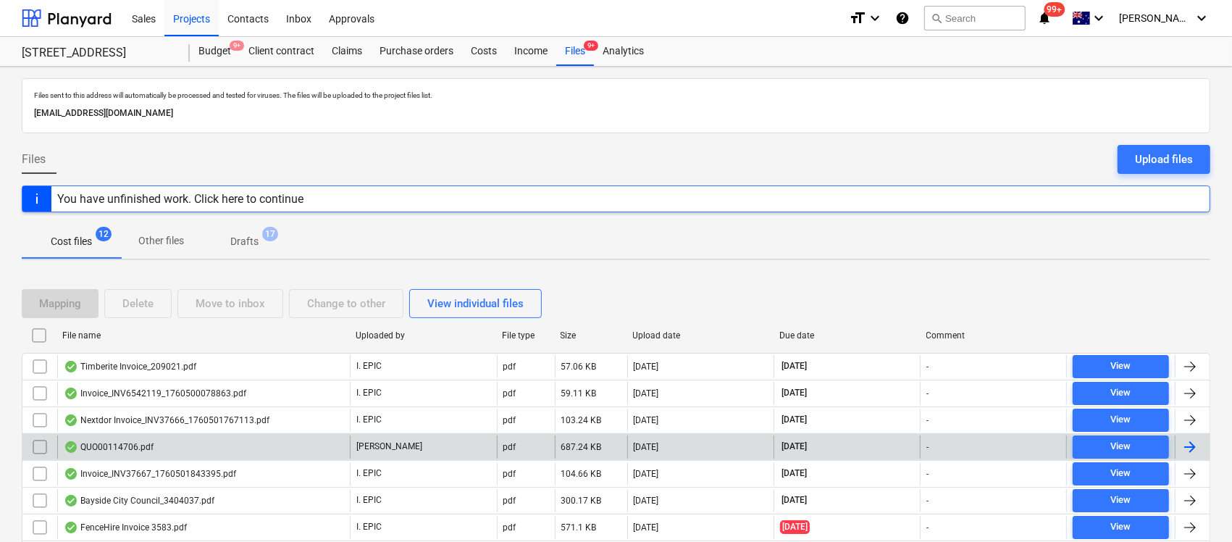
click at [139, 453] on div "QUO00114706.pdf" at bounding box center [109, 447] width 90 height 12
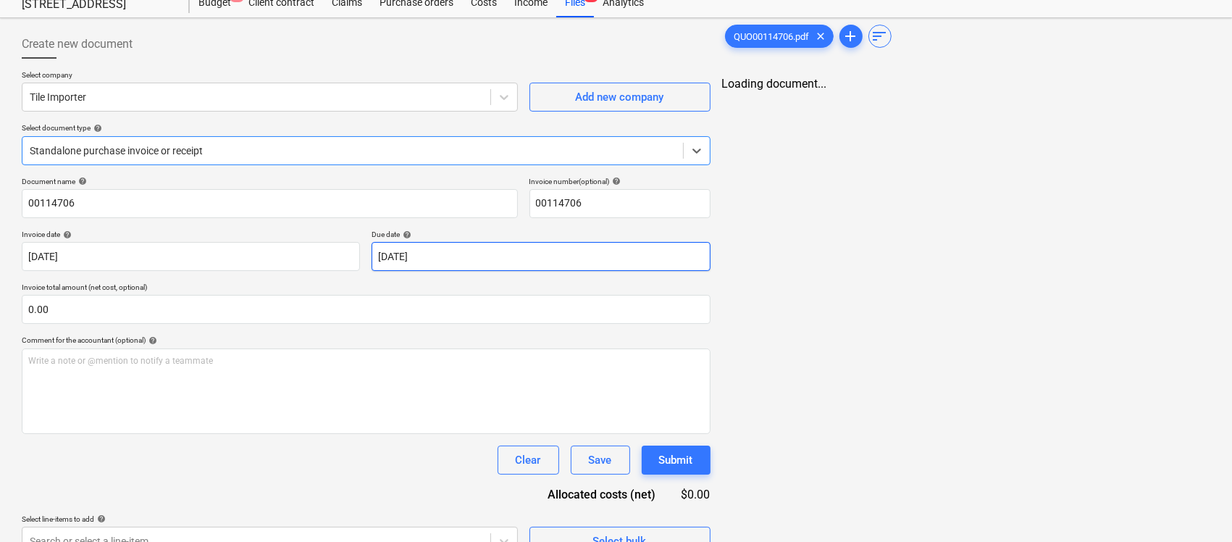
scroll to position [73, 0]
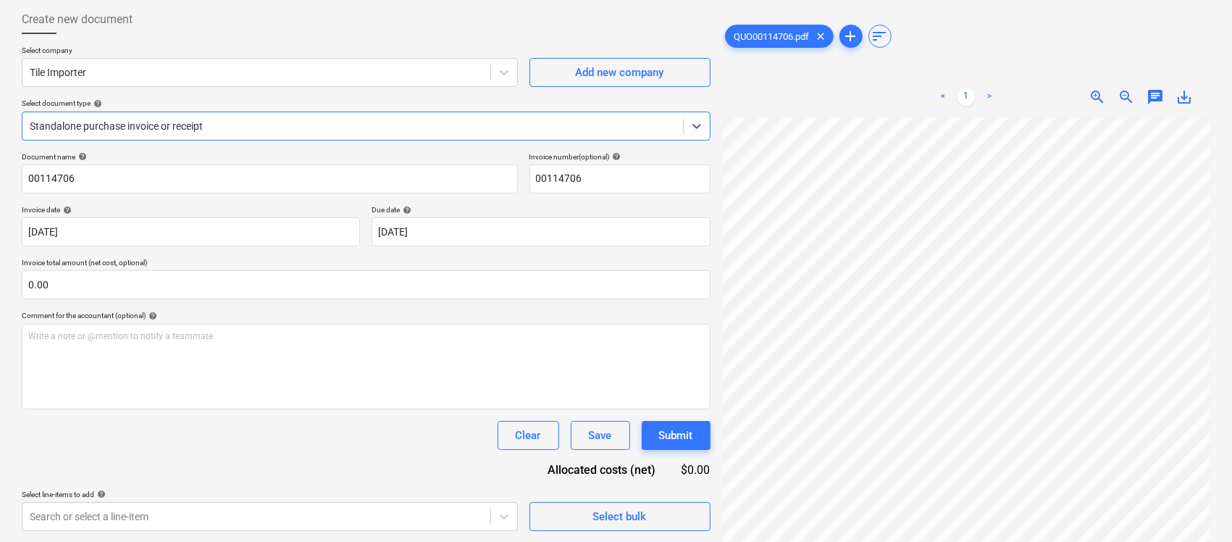
click at [280, 124] on div at bounding box center [353, 126] width 646 height 14
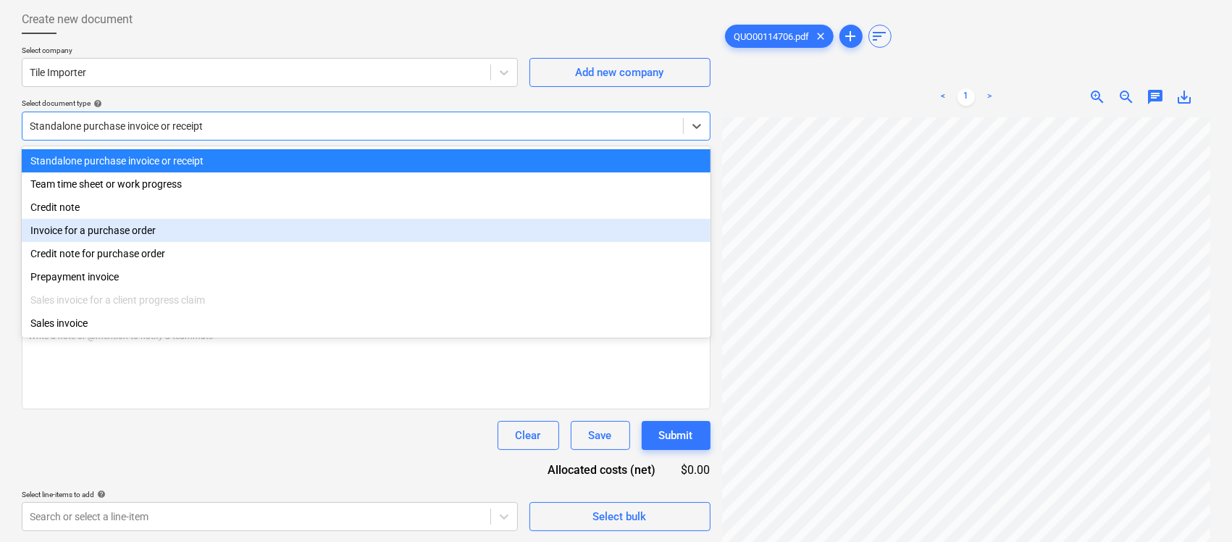
click at [167, 238] on div "Invoice for a purchase order" at bounding box center [366, 230] width 689 height 23
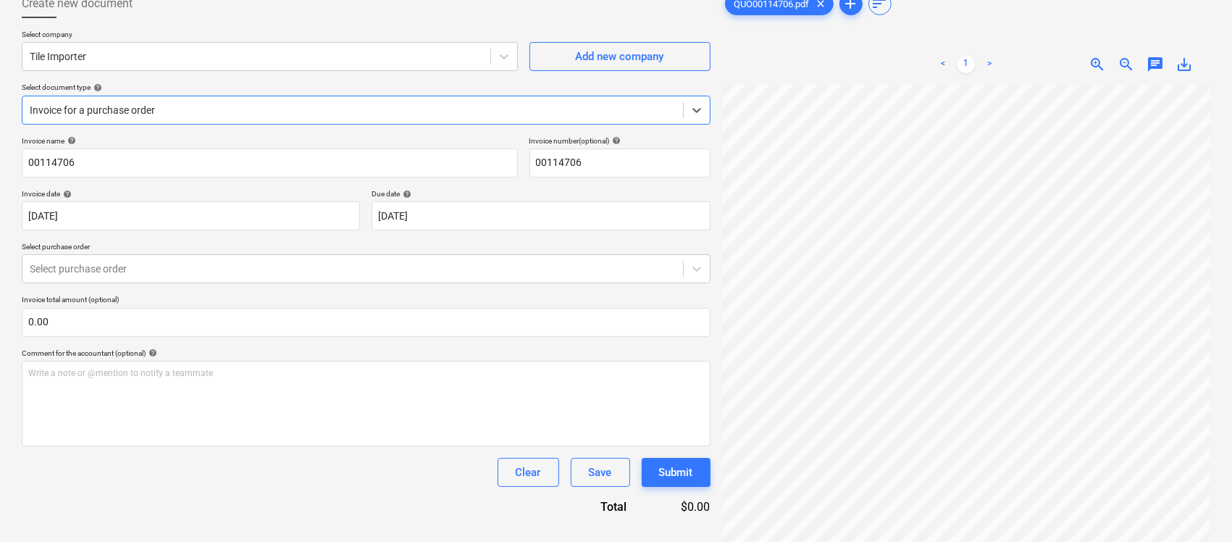
scroll to position [145, 0]
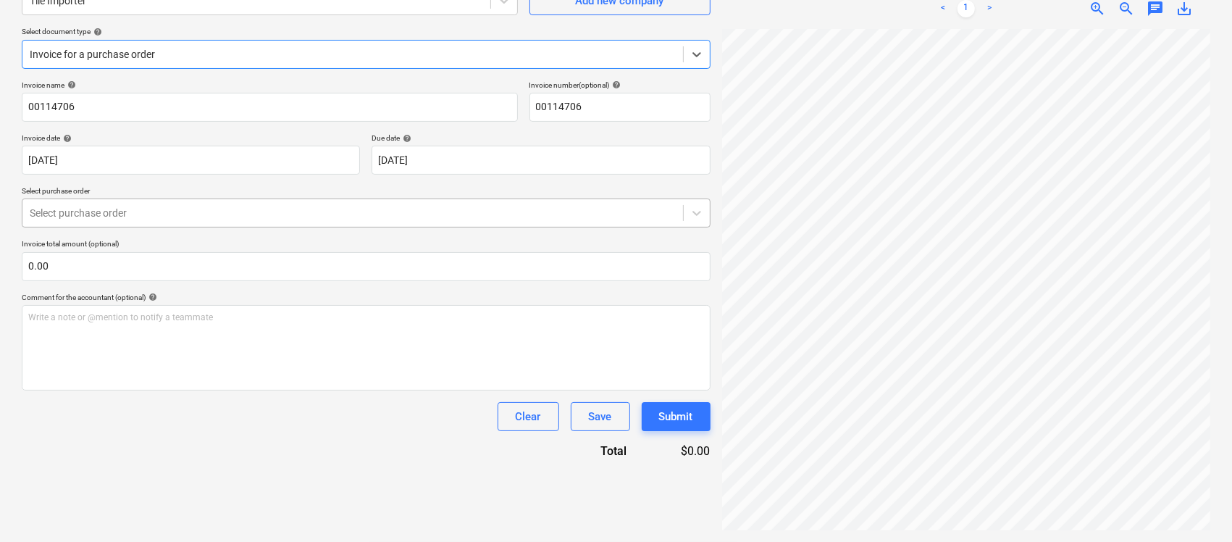
click at [309, 219] on div at bounding box center [353, 213] width 646 height 14
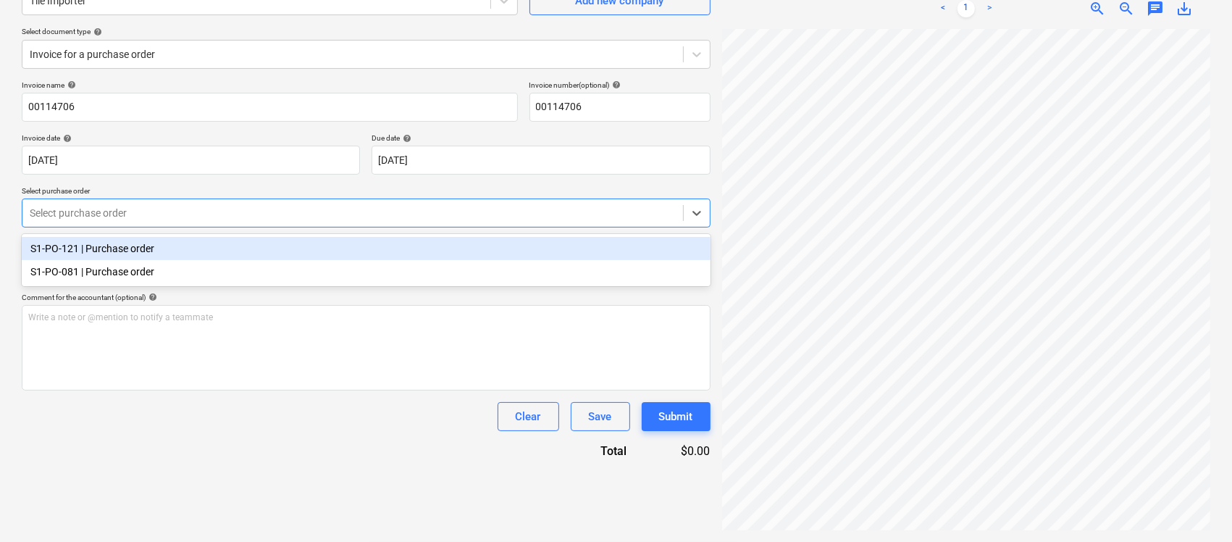
click at [248, 252] on div "S1-PO-121 | Purchase order" at bounding box center [366, 248] width 689 height 23
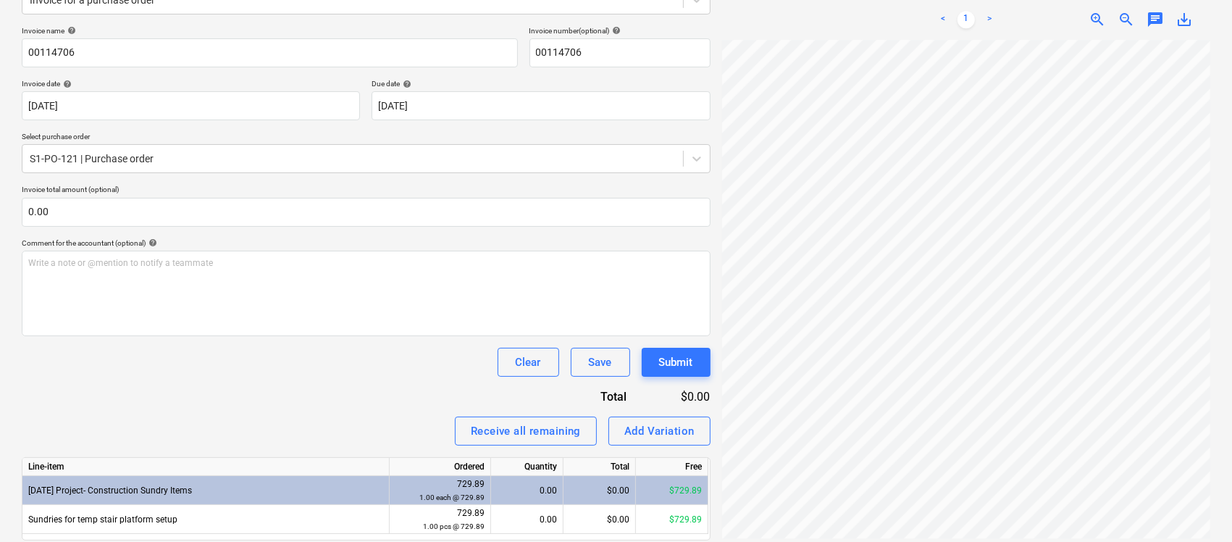
scroll to position [250, 0]
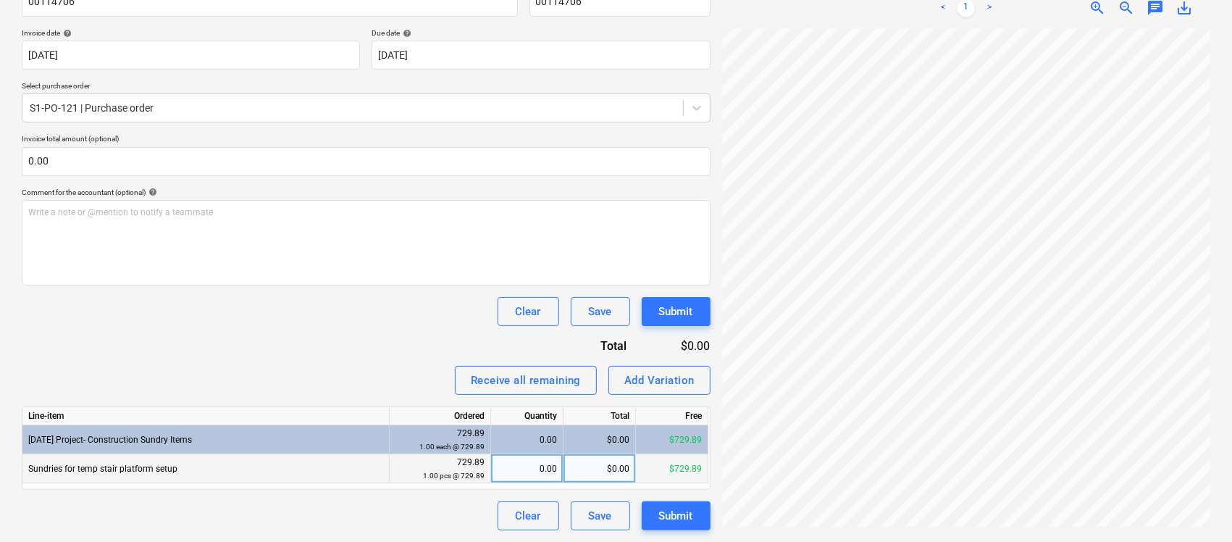
click at [527, 471] on div "0.00" at bounding box center [527, 468] width 60 height 29
click at [374, 340] on div "Invoice name help 00114706 Invoice number (optional) help 00114706 Invoice date…" at bounding box center [366, 252] width 689 height 555
click at [683, 310] on div "Submit" at bounding box center [676, 311] width 34 height 19
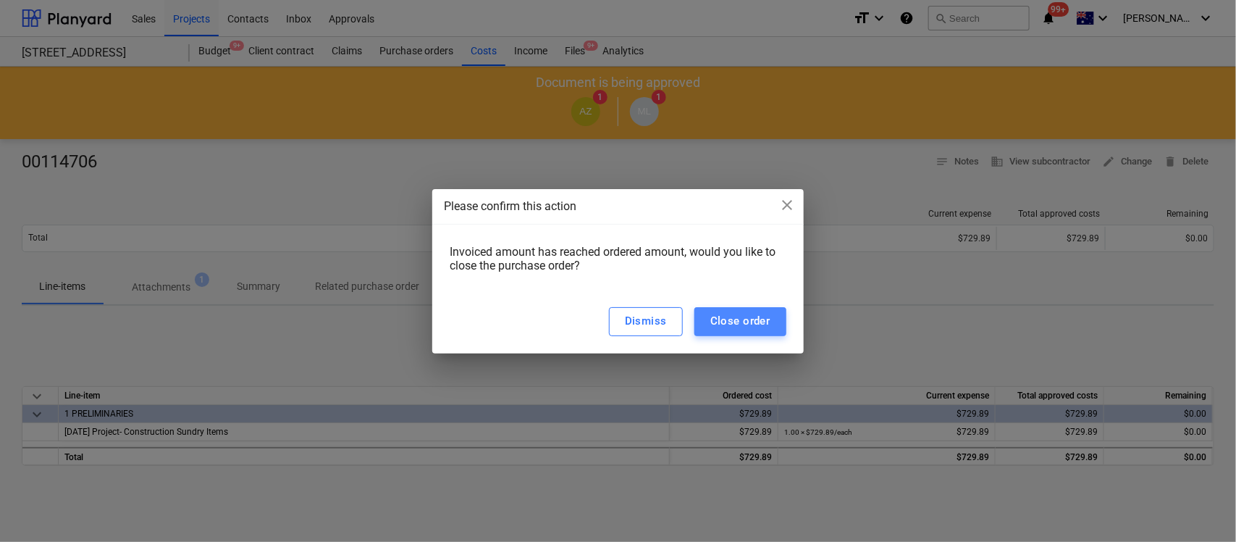
click at [736, 319] on div "Close order" at bounding box center [740, 320] width 60 height 19
